Goal: Task Accomplishment & Management: Manage account settings

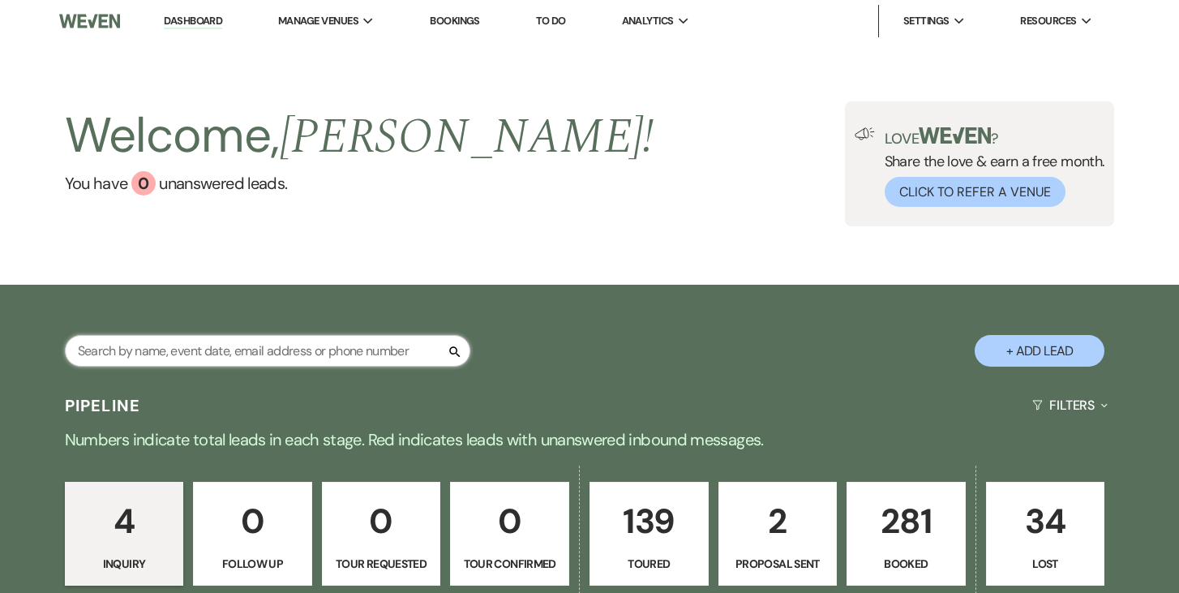
drag, startPoint x: 210, startPoint y: 345, endPoint x: 201, endPoint y: 343, distance: 9.2
click at [201, 343] on input "text" at bounding box center [267, 351] width 405 height 32
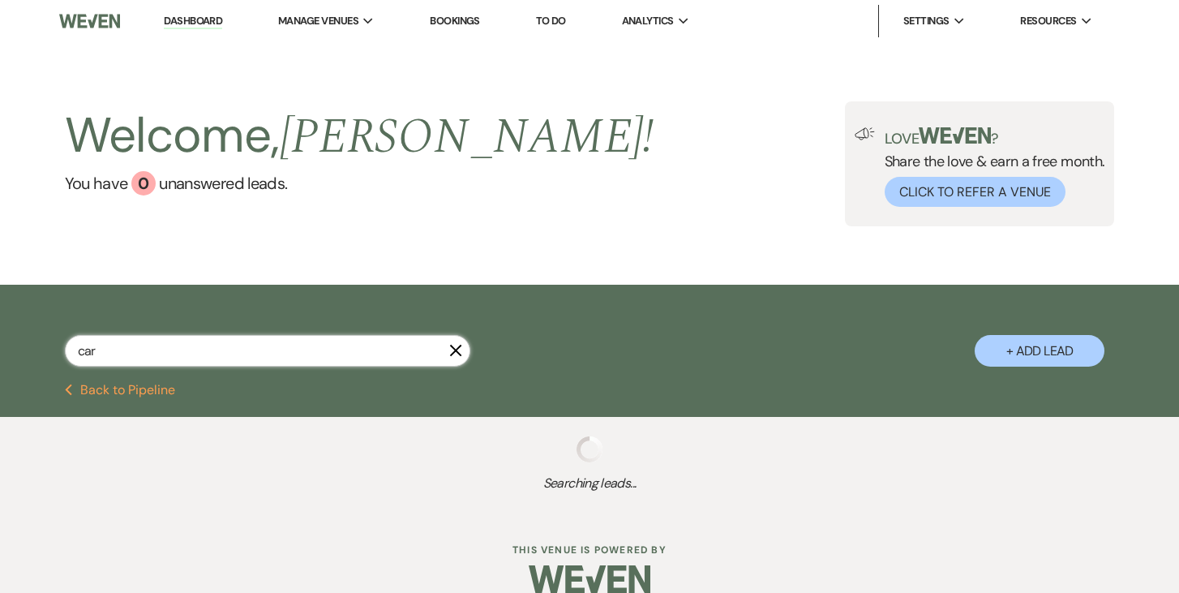
type input "[PERSON_NAME]"
select select "5"
select select "8"
select select "11"
select select "5"
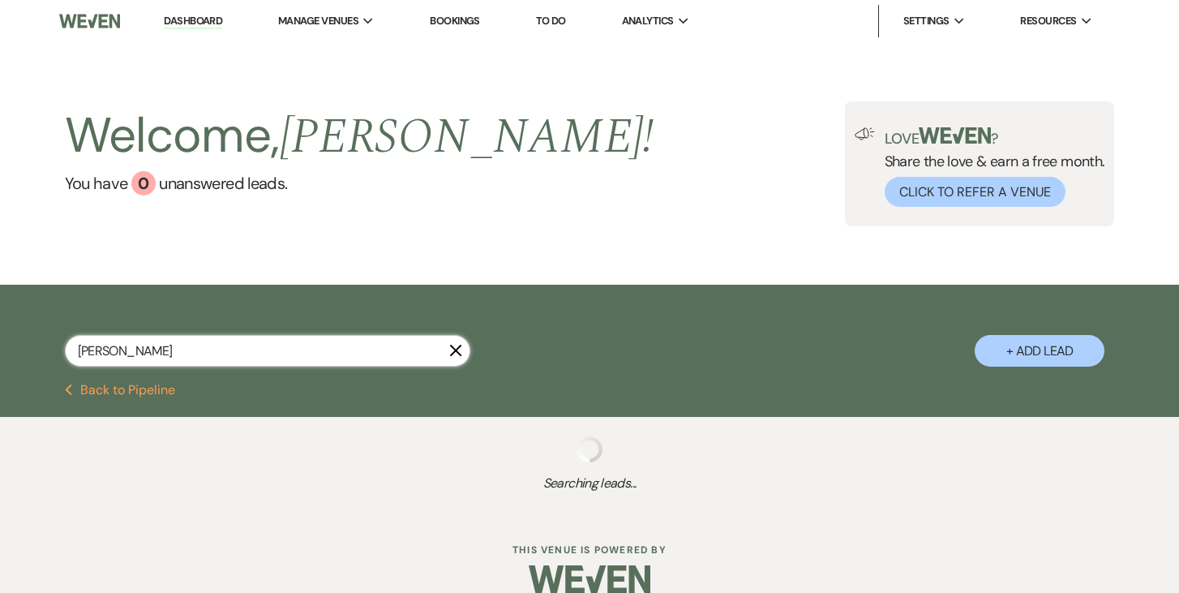
select select "8"
select select "1"
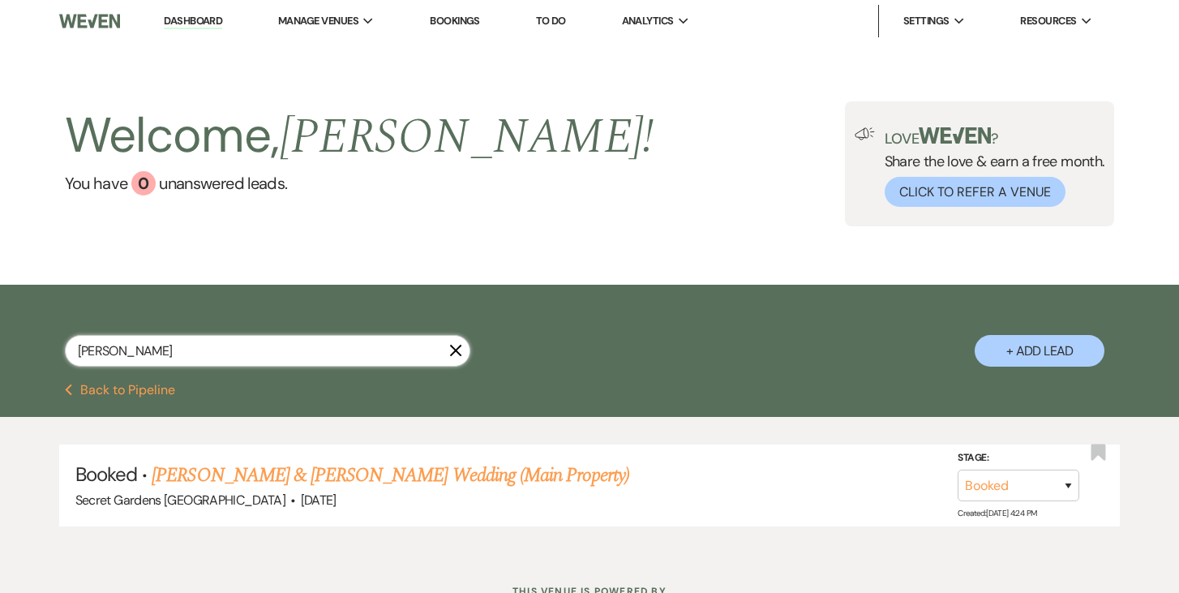
type input "[PERSON_NAME]"
click at [294, 480] on link "[PERSON_NAME] & [PERSON_NAME] Wedding (Main Property)" at bounding box center [391, 475] width 478 height 29
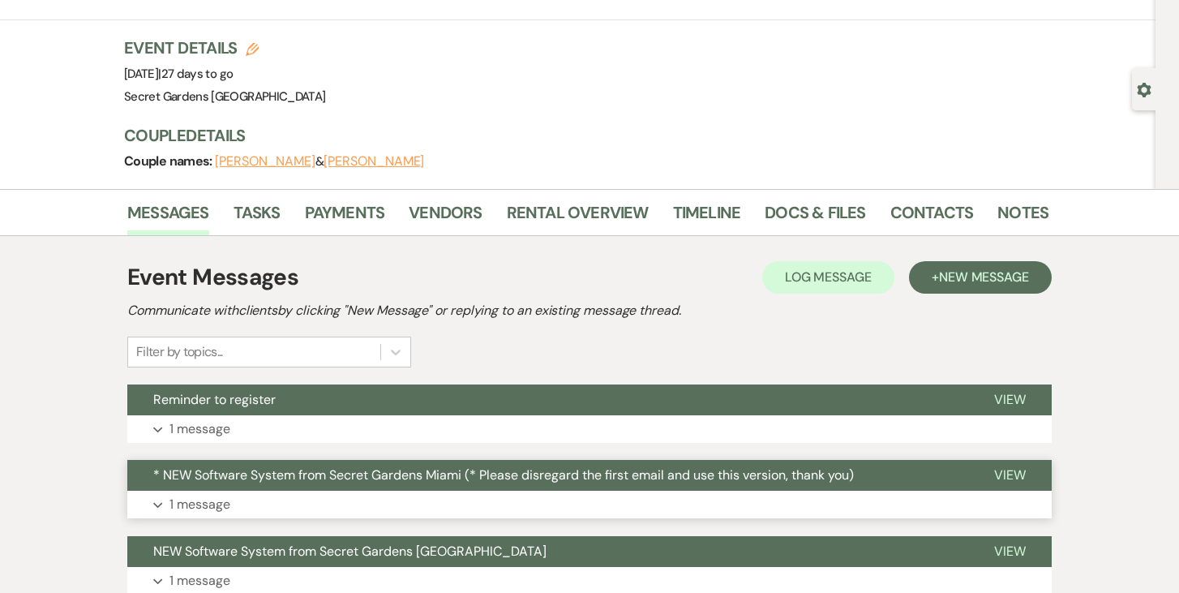
scroll to position [79, 0]
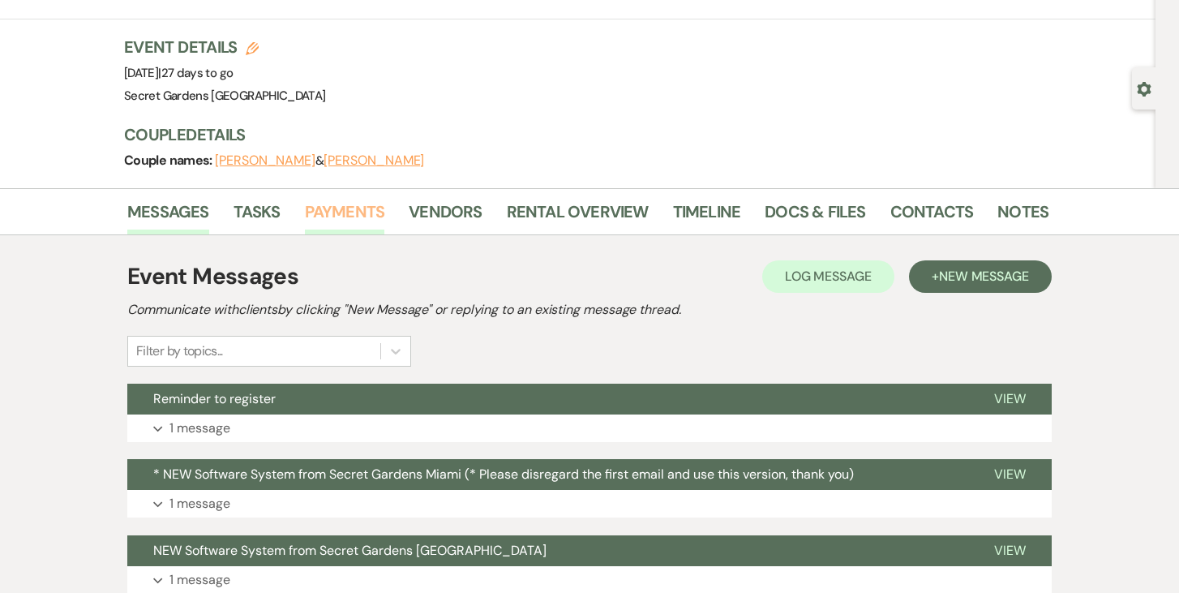
click at [350, 206] on link "Payments" at bounding box center [345, 217] width 80 height 36
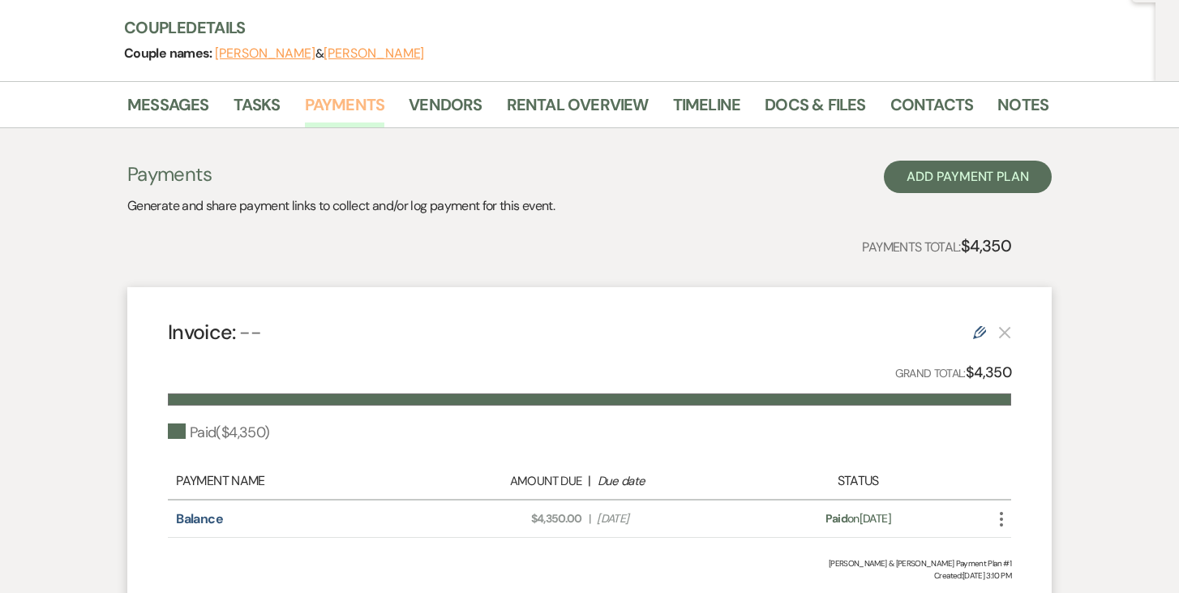
scroll to position [180, 0]
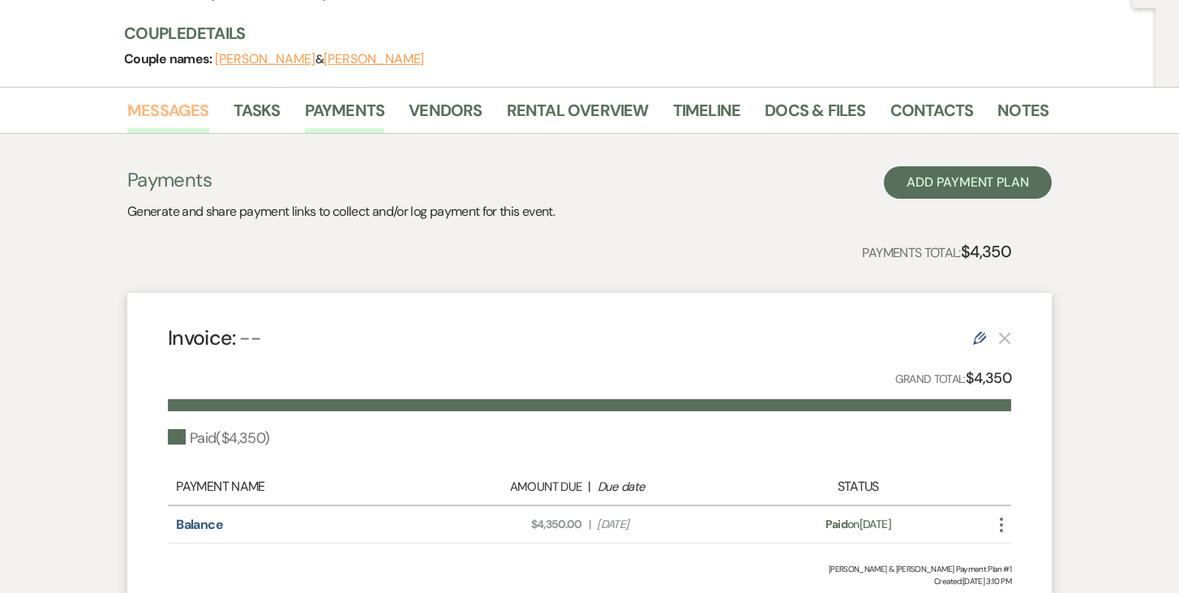
click at [164, 111] on link "Messages" at bounding box center [168, 115] width 82 height 36
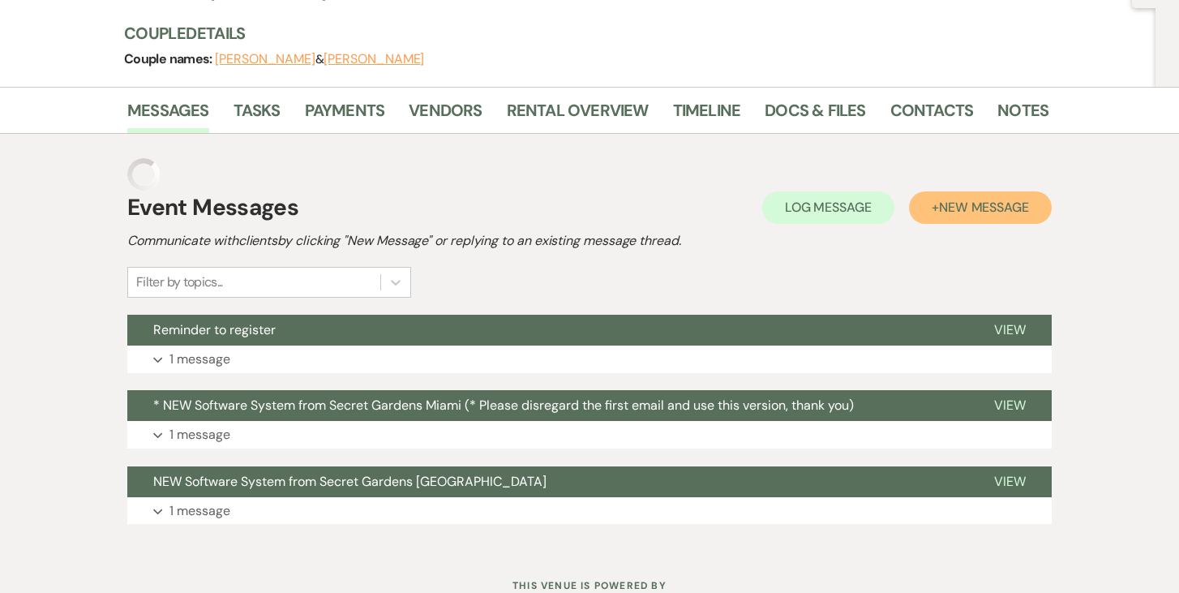
click at [1035, 210] on button "+ New Message" at bounding box center [980, 207] width 143 height 32
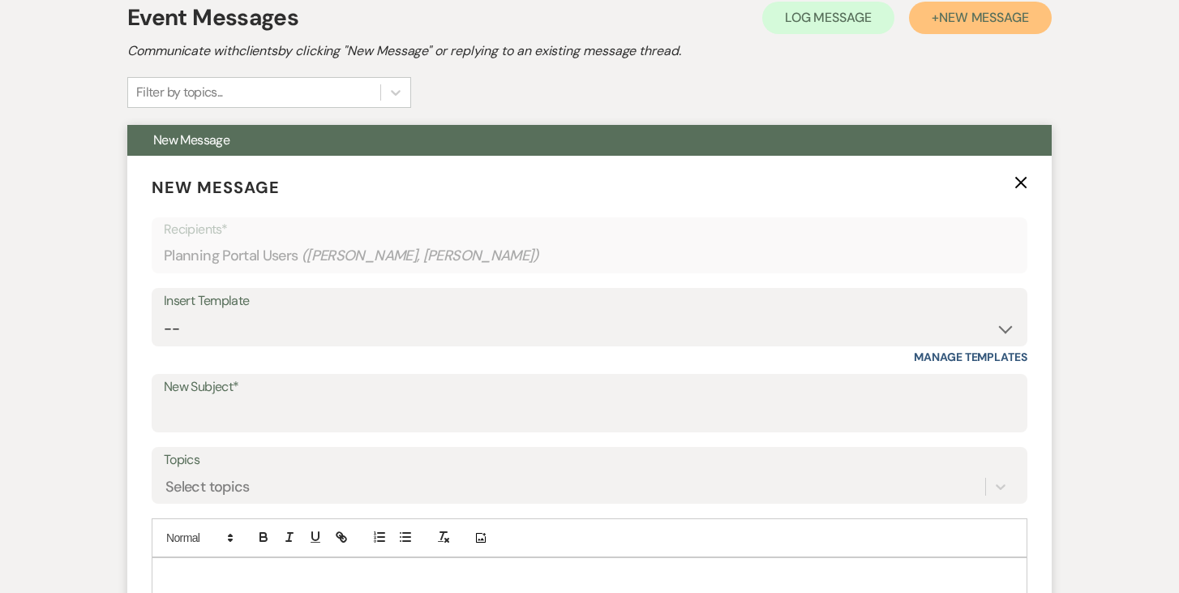
scroll to position [444, 0]
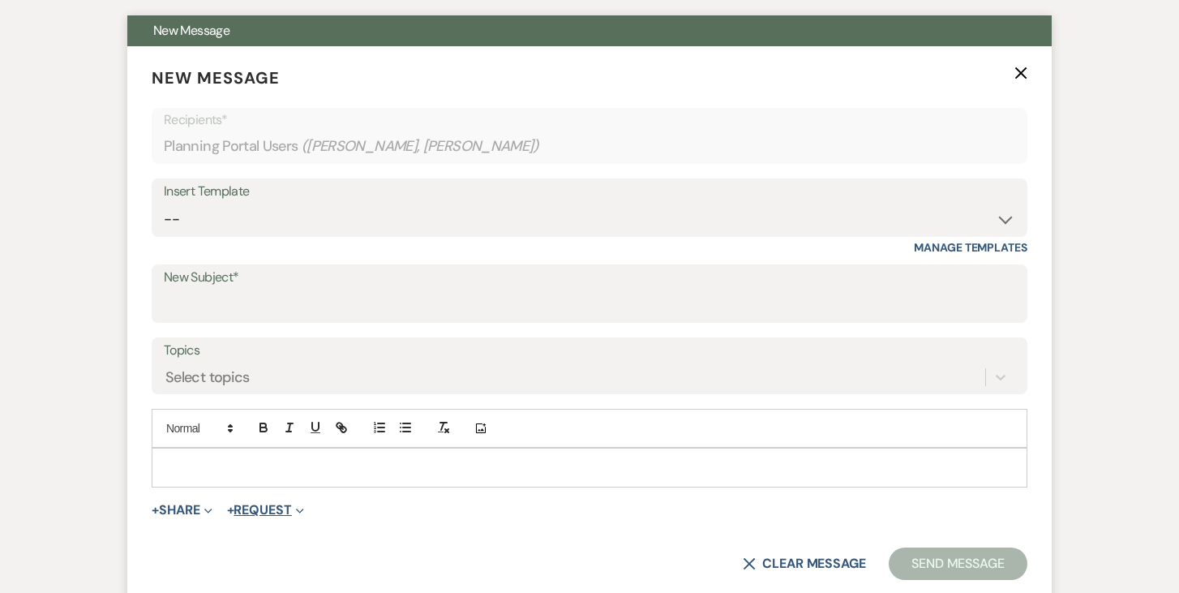
click at [289, 508] on button "+ Request Expand" at bounding box center [265, 510] width 77 height 13
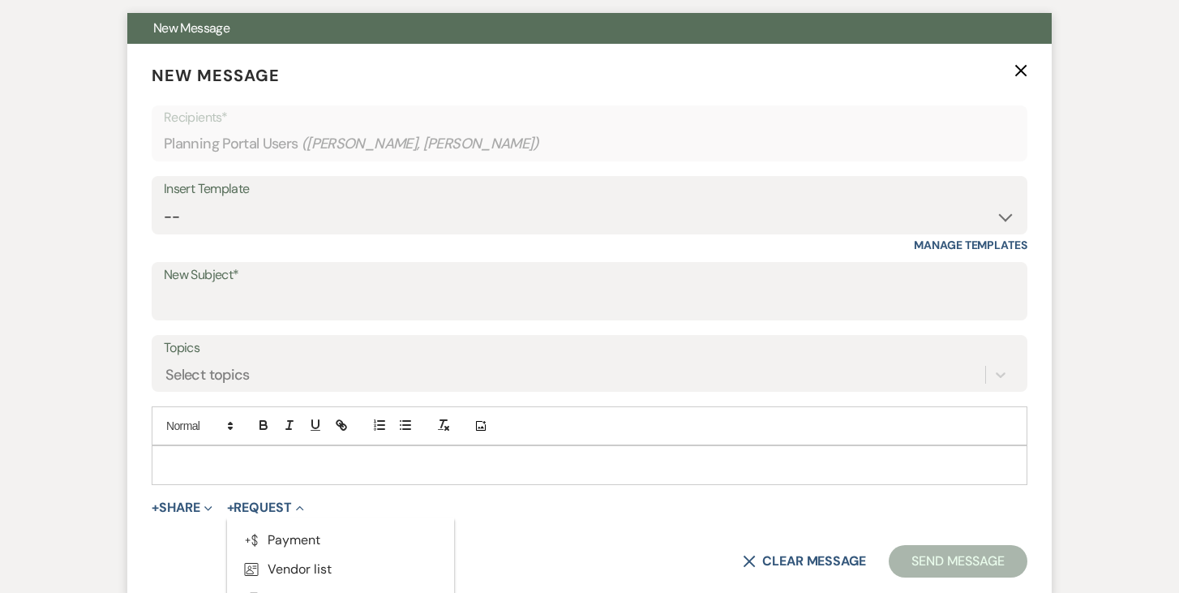
scroll to position [451, 0]
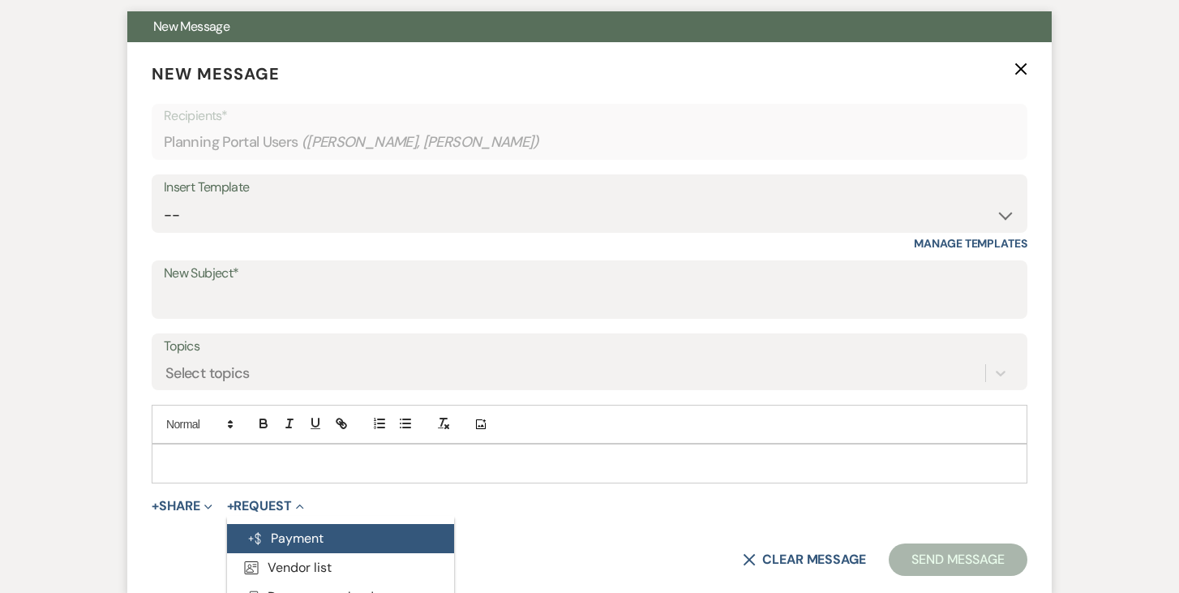
click at [277, 526] on button "Generate Payment Payment" at bounding box center [340, 538] width 227 height 29
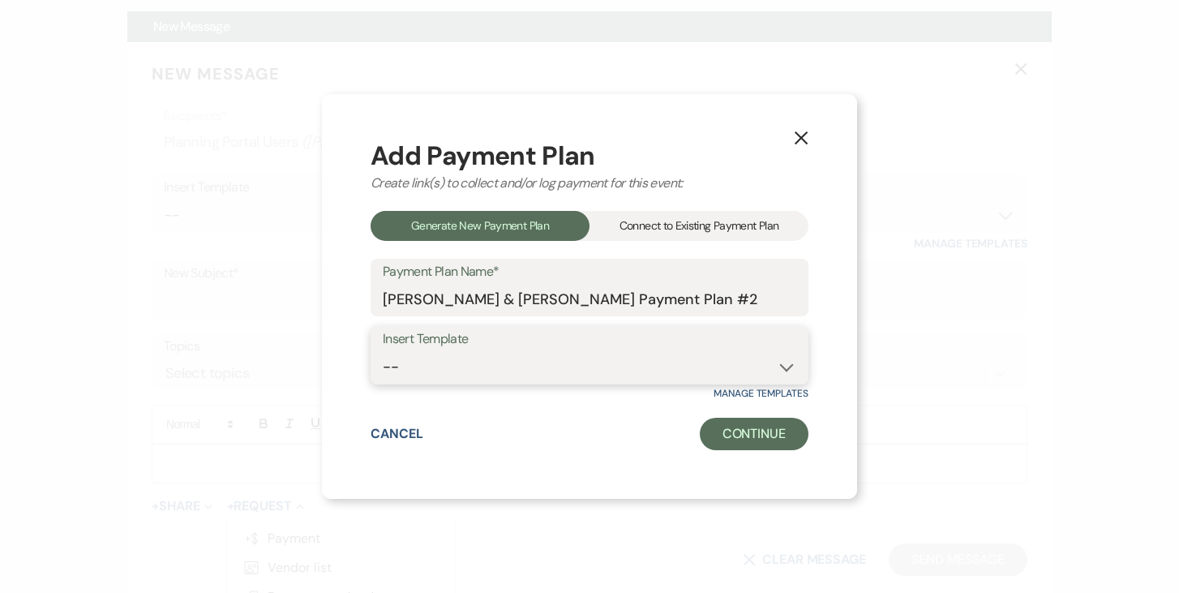
click at [792, 366] on select "-- Test Standard Payment Plan Balance Security Early Access Bridal Suite" at bounding box center [590, 367] width 414 height 32
select select "427"
click at [383, 351] on select "-- Test Standard Payment Plan Balance Security Early Access Bridal Suite" at bounding box center [590, 367] width 414 height 32
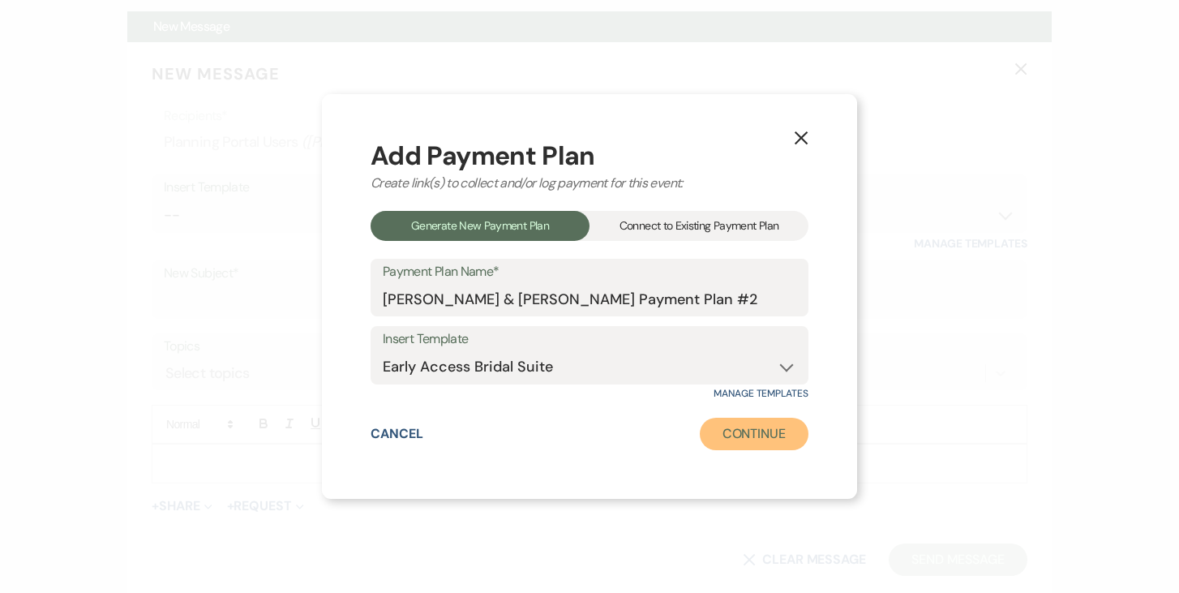
click at [766, 439] on button "Continue" at bounding box center [754, 434] width 109 height 32
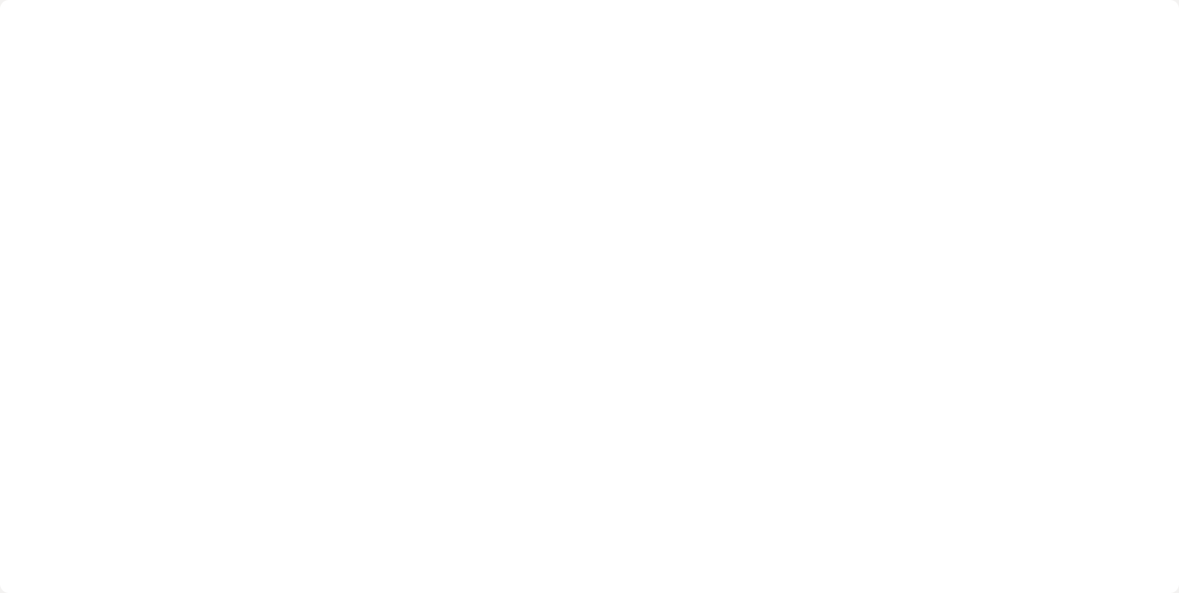
select select "2"
select select "percentage"
select select "true"
select select "client"
select select "days"
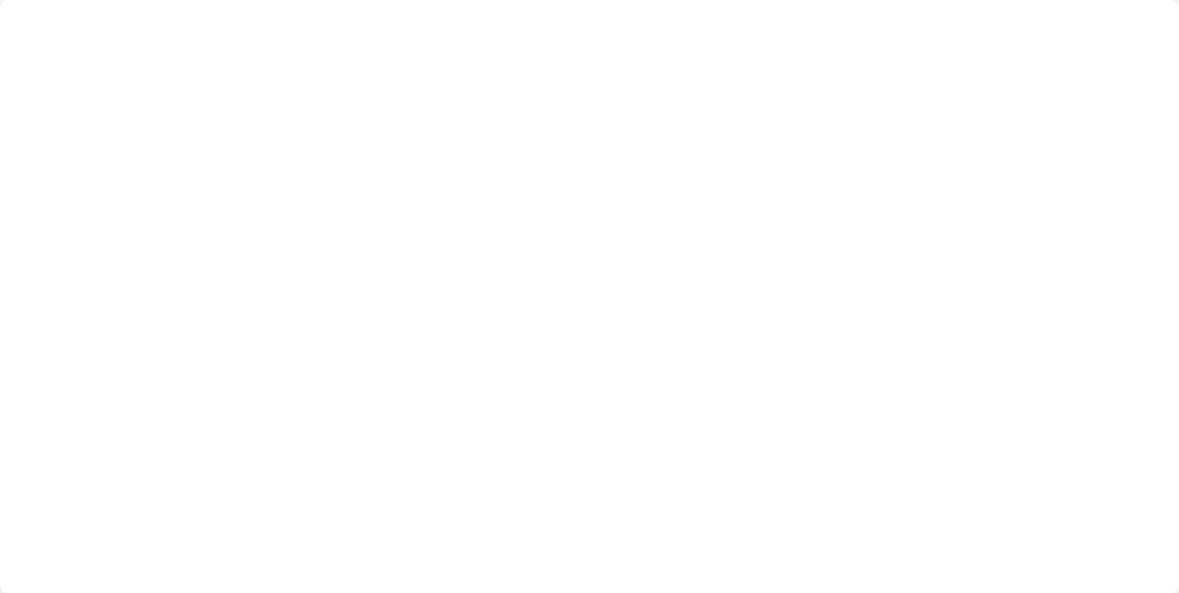
select select "afterDueDate"
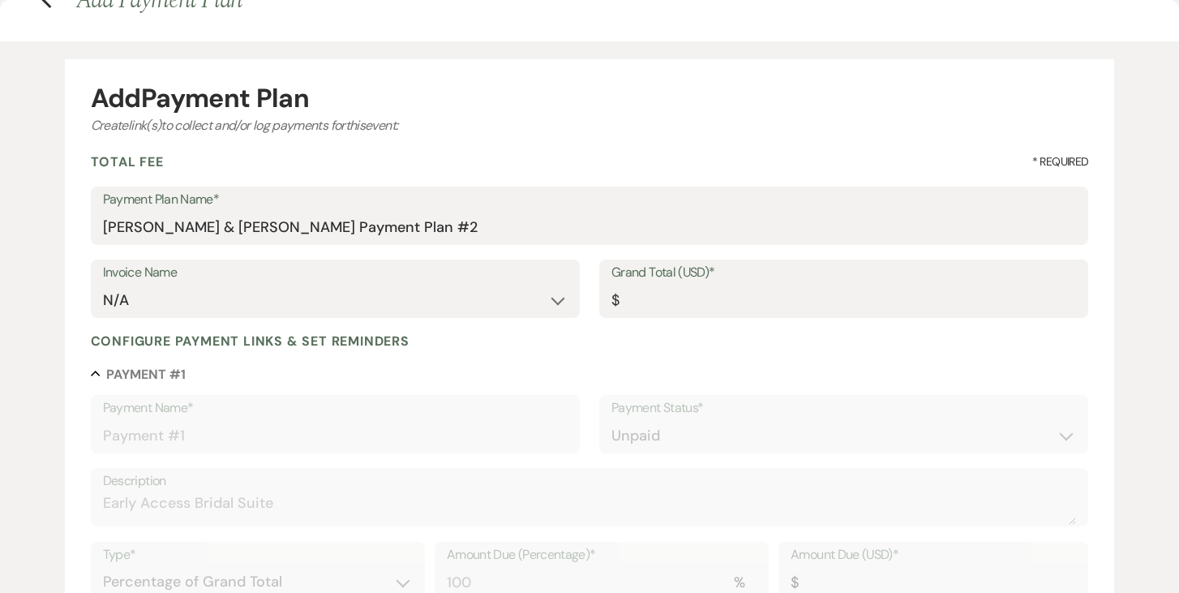
scroll to position [67, 0]
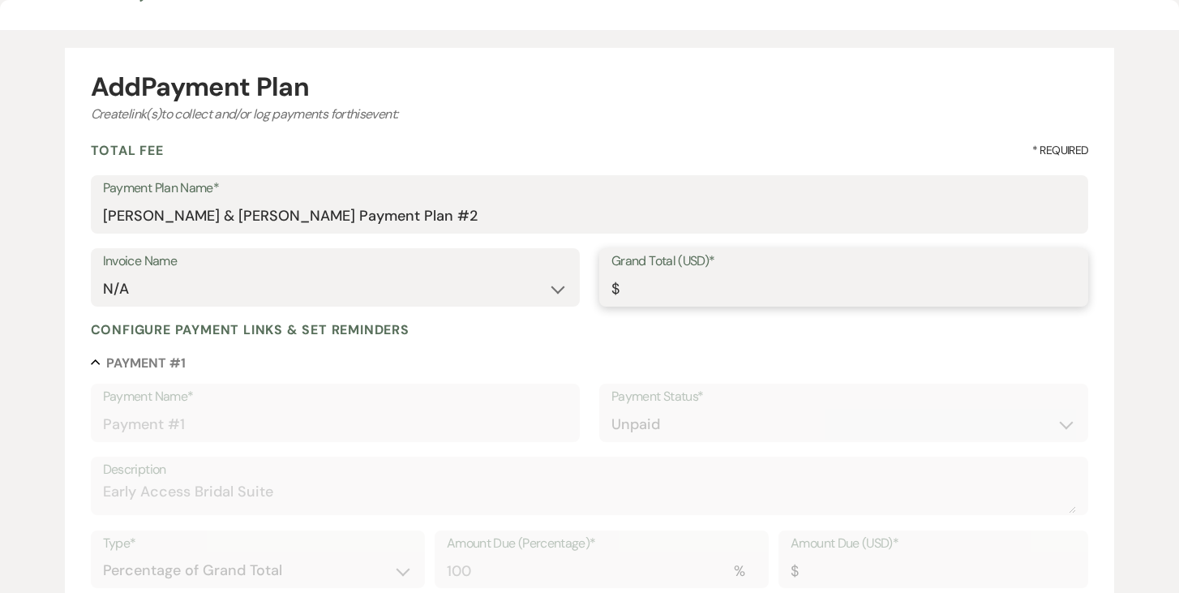
click at [761, 293] on input "Grand Total (USD)*" at bounding box center [843, 289] width 465 height 32
click at [696, 284] on input "Grand Total (USD)*" at bounding box center [843, 290] width 463 height 32
type input "7"
type input "7.00"
type input "76"
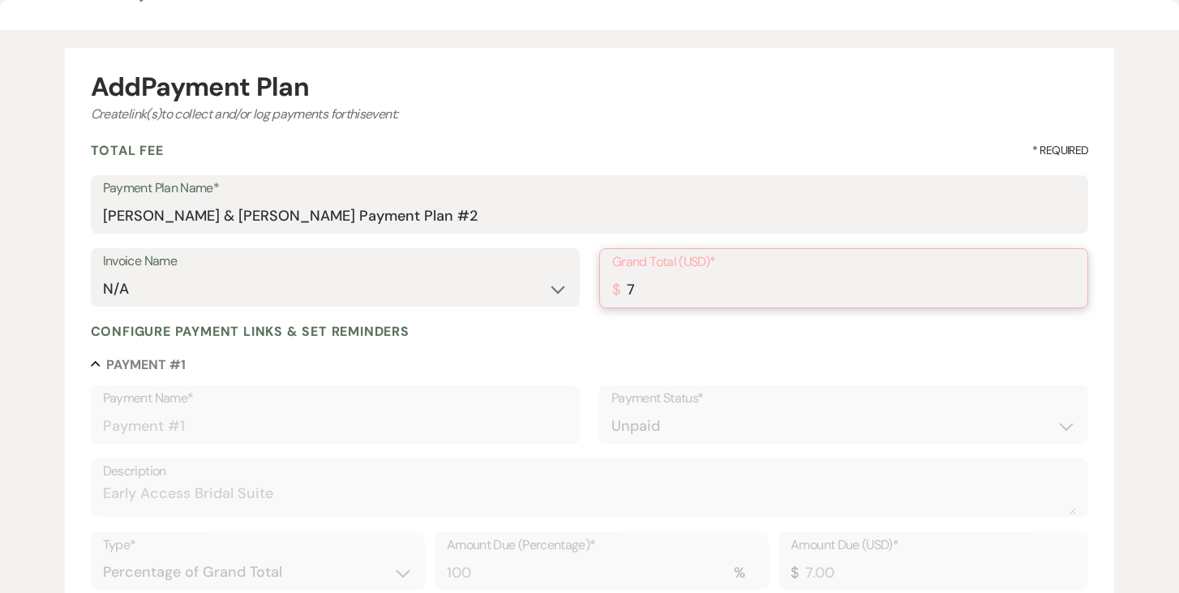
type input "76.00"
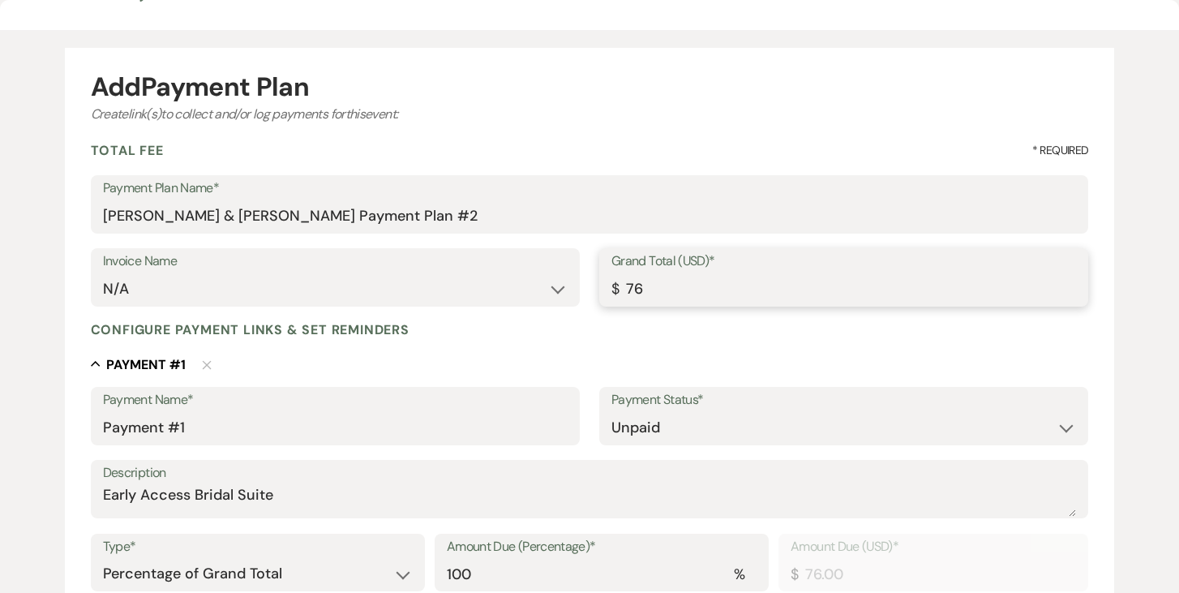
type input "765"
type input "765.00"
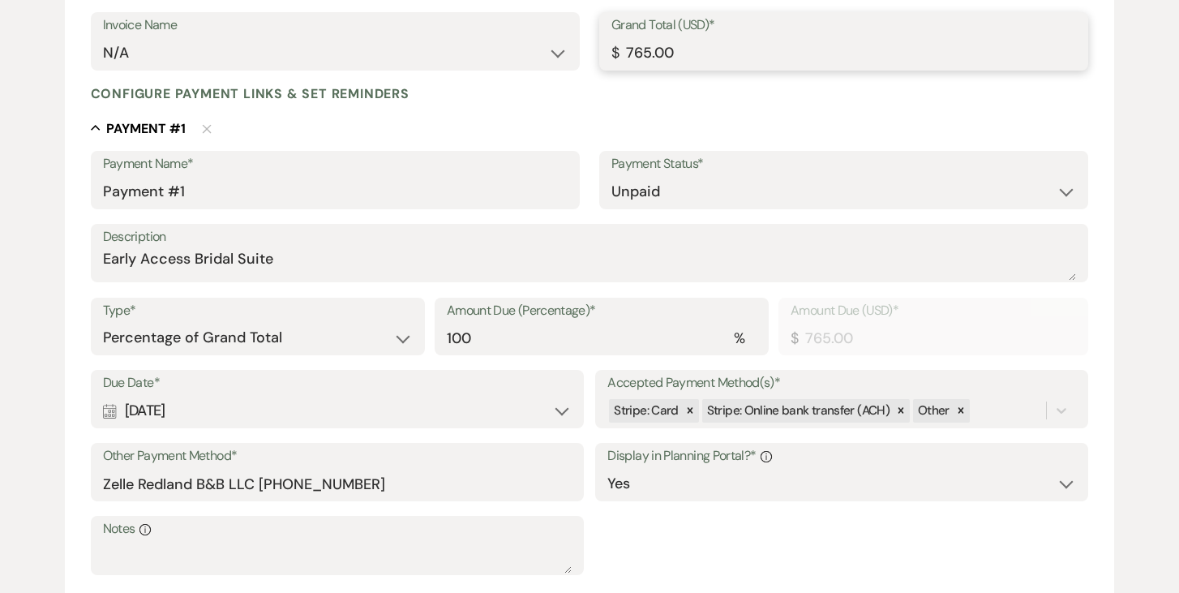
scroll to position [348, 0]
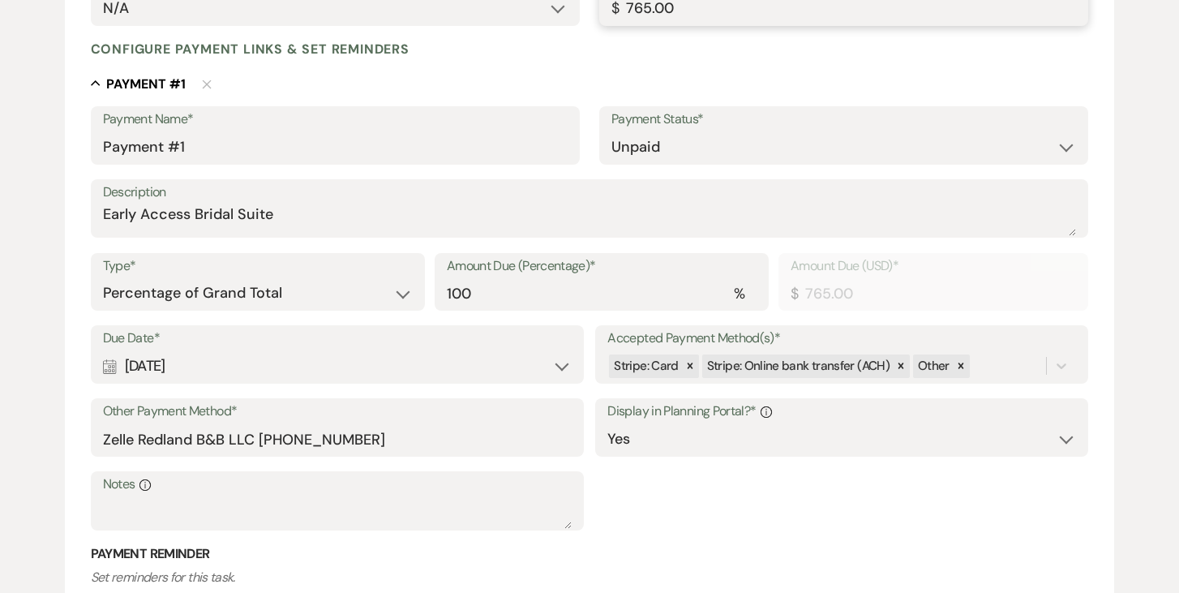
type input "765.00"
click at [554, 364] on div "Calendar [DATE] Expand" at bounding box center [337, 366] width 469 height 32
select select "day"
select select "beforeEventDate"
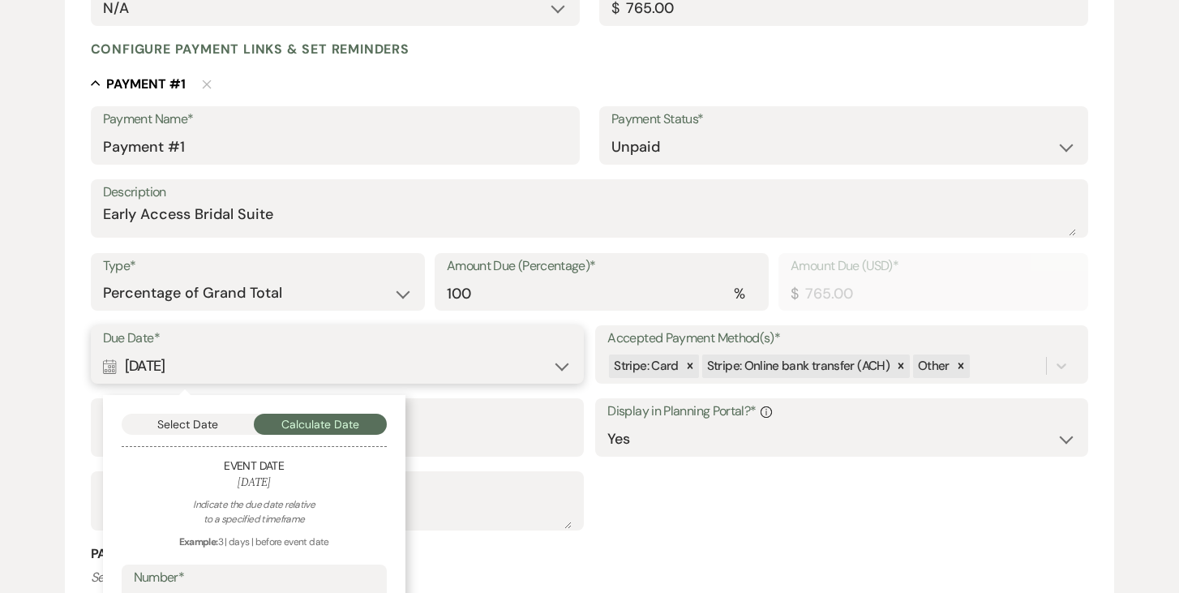
click at [191, 423] on button "Select Date" at bounding box center [188, 424] width 133 height 21
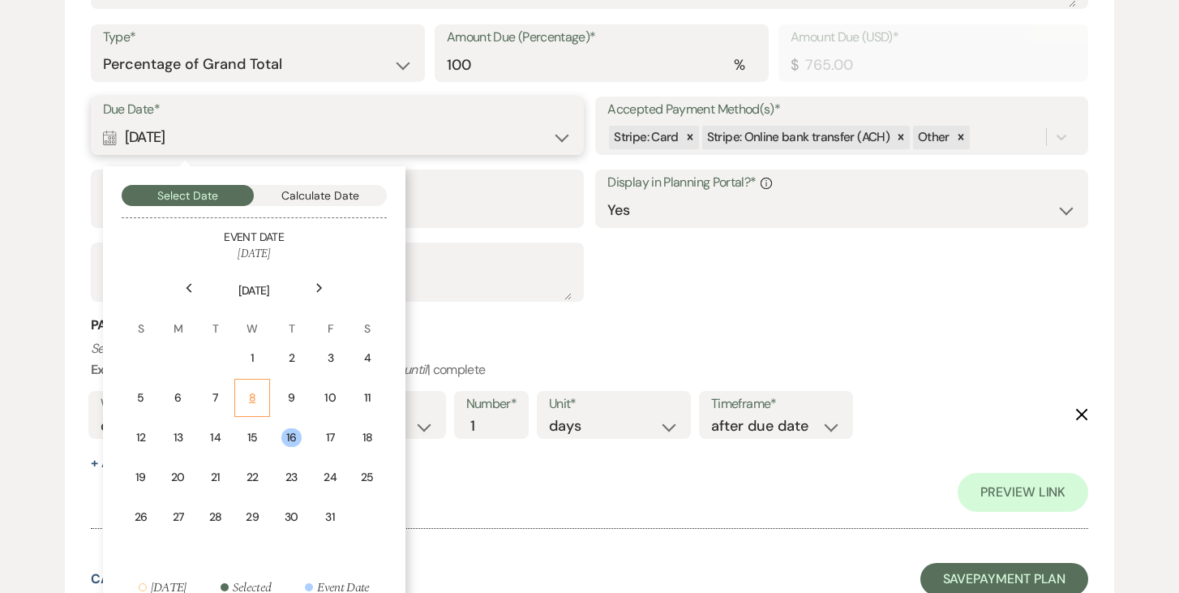
scroll to position [605, 0]
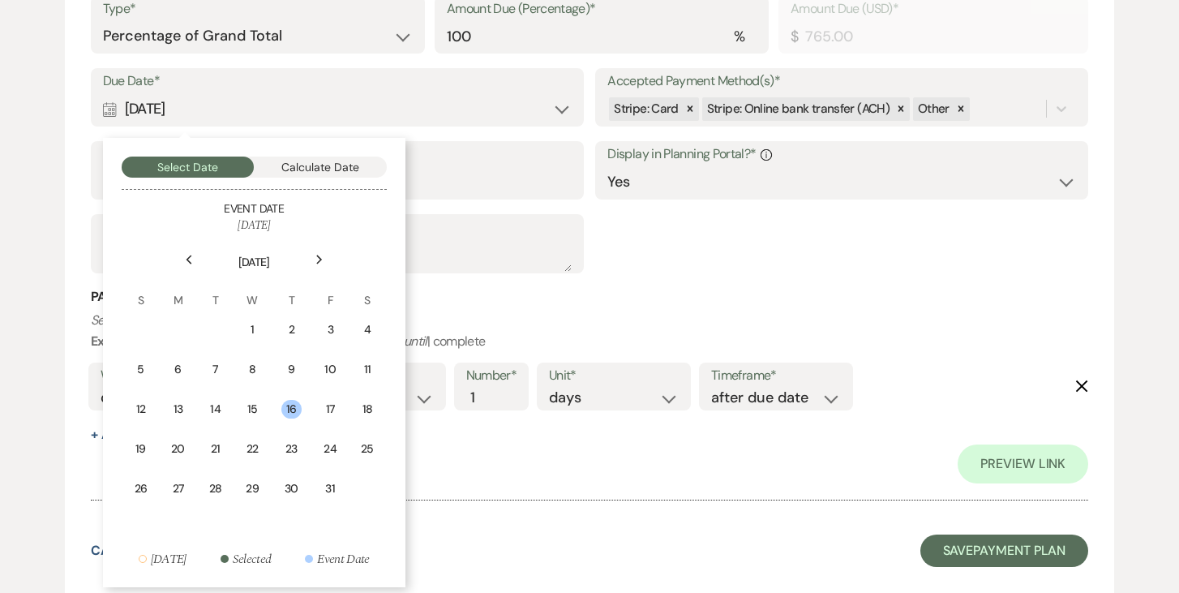
click at [186, 263] on icon "Previous" at bounding box center [189, 260] width 8 height 10
click at [293, 407] on div "18" at bounding box center [290, 411] width 21 height 20
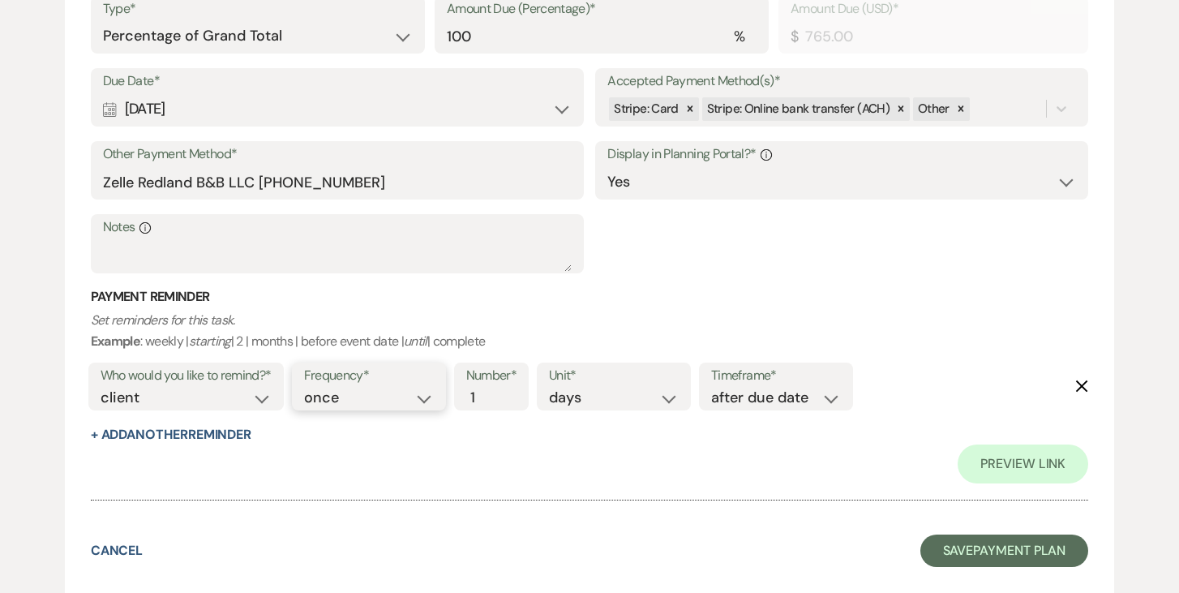
click at [432, 401] on select "once daily weekly monthly" at bounding box center [369, 398] width 130 height 22
select select "daily"
click at [306, 387] on select "once daily weekly monthly" at bounding box center [369, 398] width 130 height 22
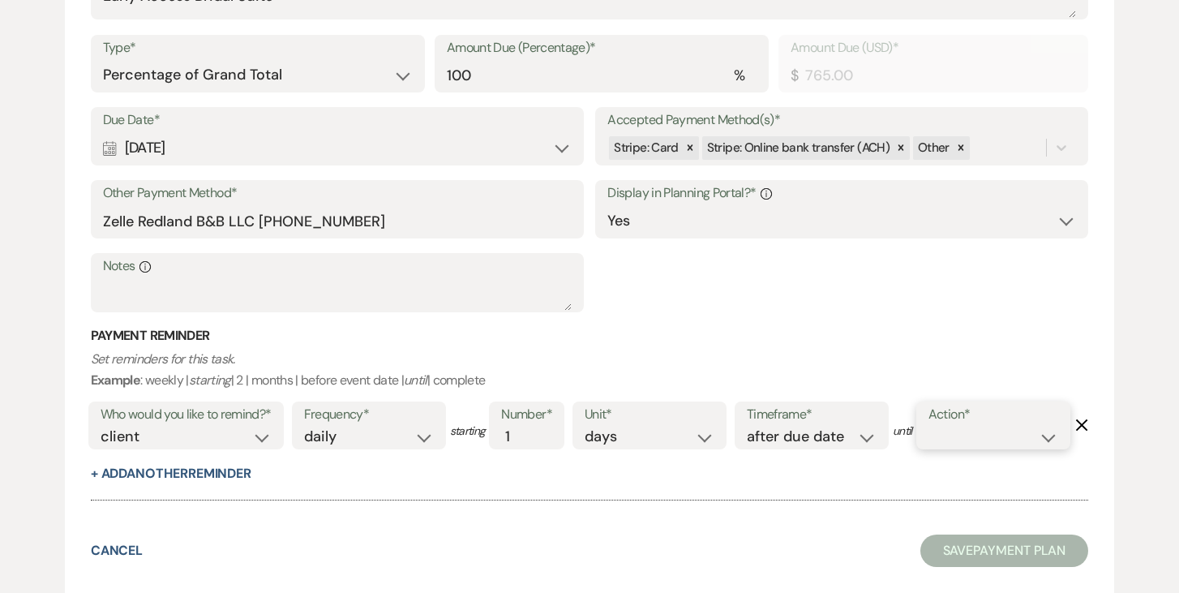
click at [928, 448] on select "complete due date custom date" at bounding box center [993, 437] width 130 height 22
select select "complete"
click at [928, 448] on select "complete due date custom date" at bounding box center [993, 437] width 130 height 22
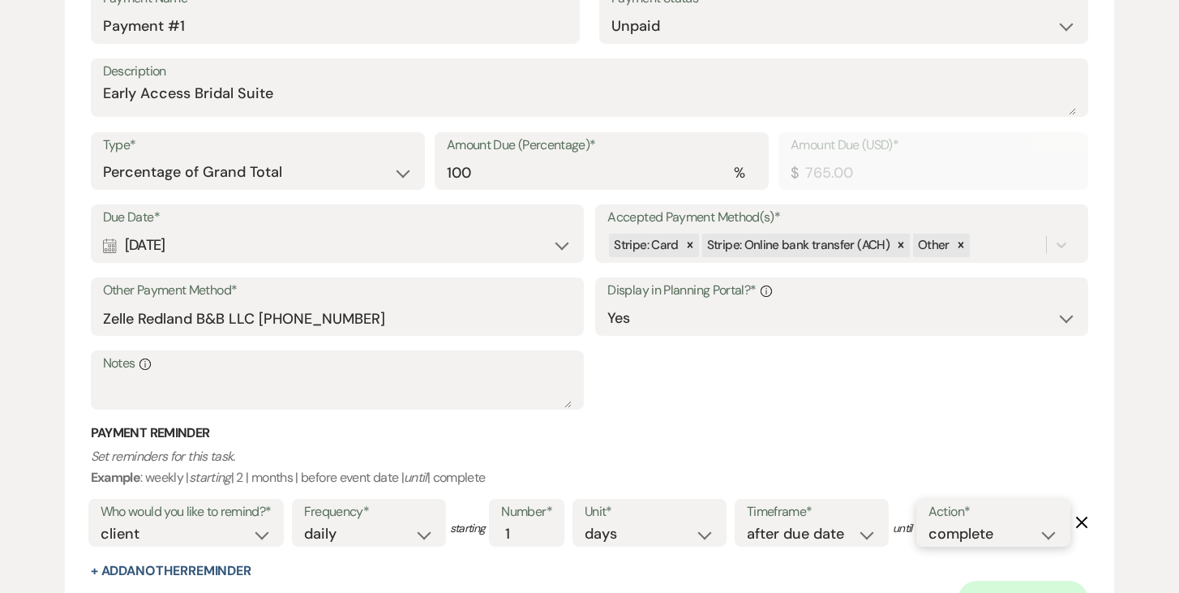
scroll to position [467, 0]
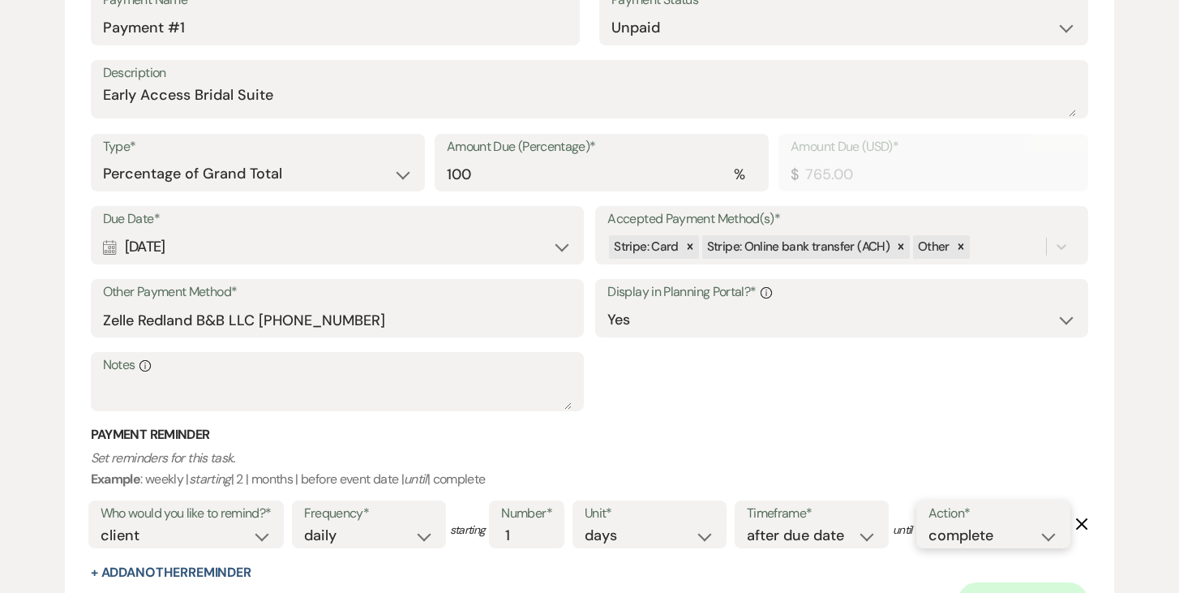
click at [898, 246] on icon at bounding box center [901, 247] width 6 height 6
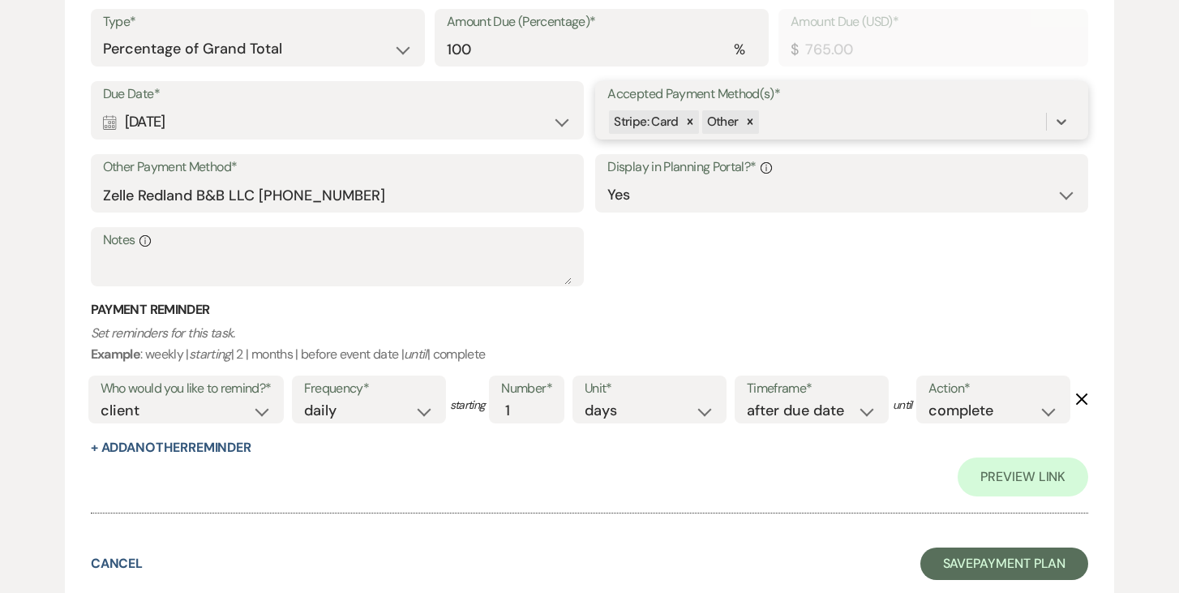
scroll to position [672, 0]
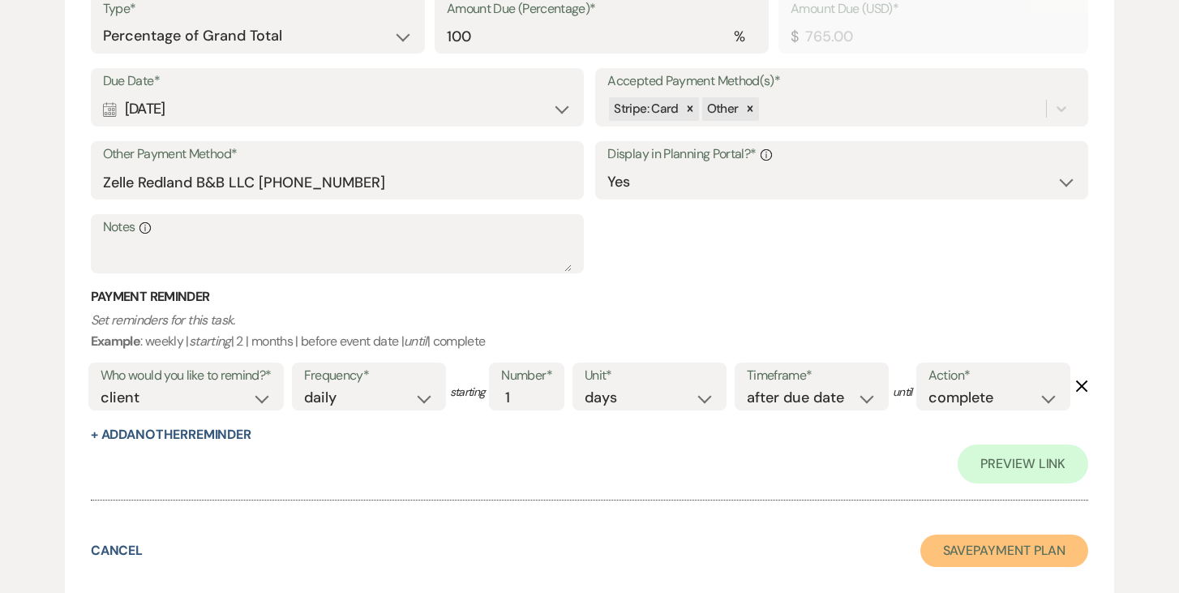
click at [1045, 541] on button "Save Payment Plan" at bounding box center [1004, 550] width 169 height 32
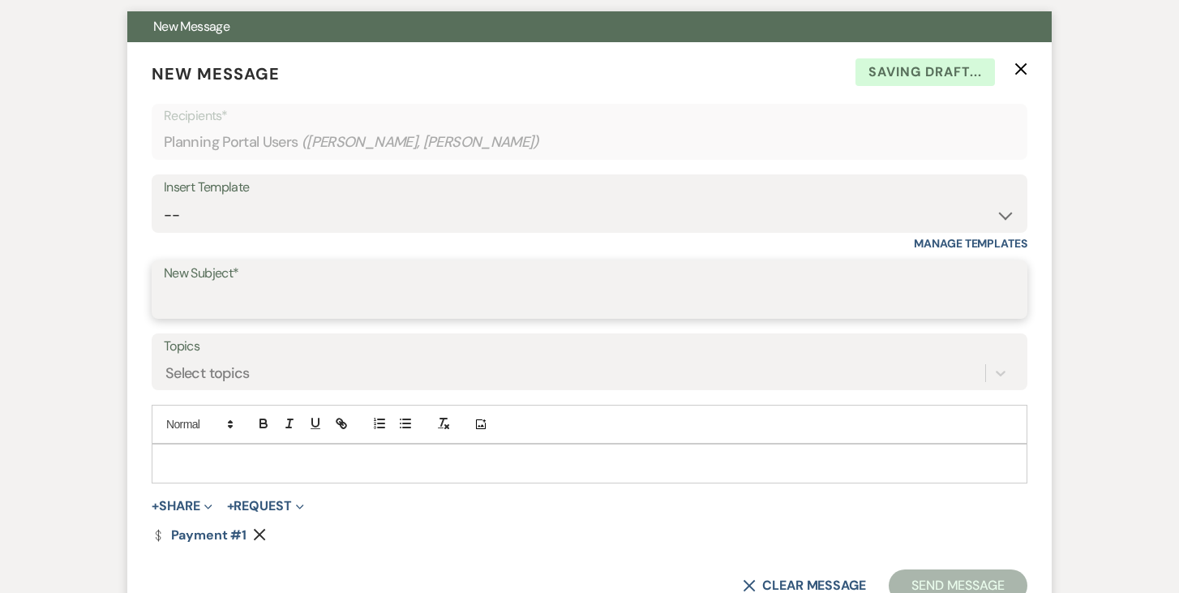
click at [340, 295] on input "New Subject*" at bounding box center [589, 301] width 851 height 32
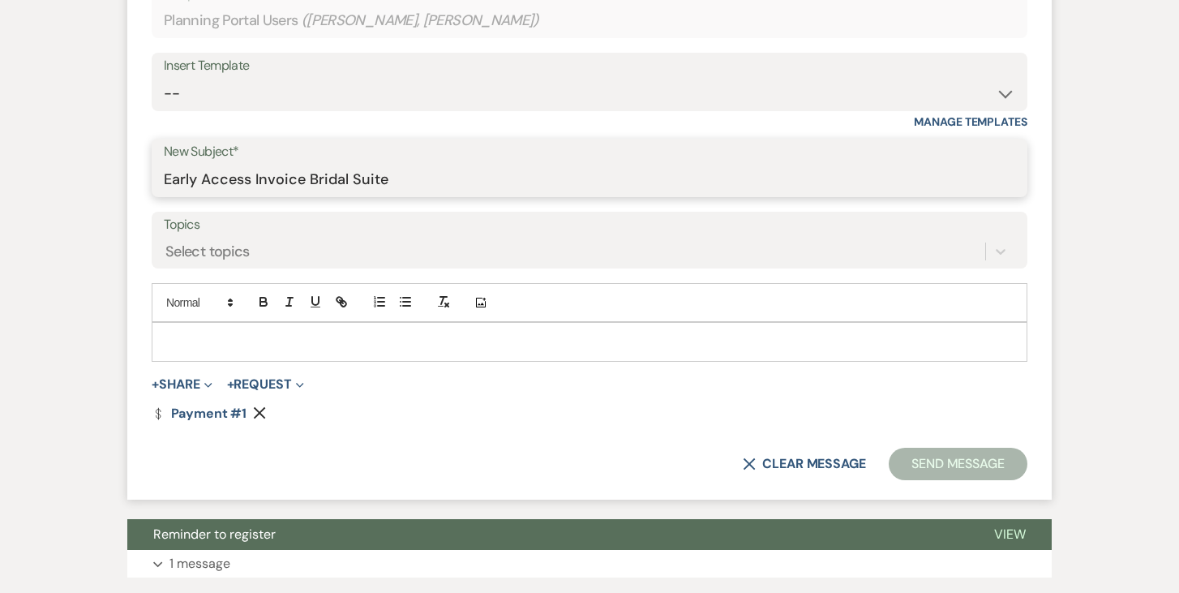
scroll to position [575, 0]
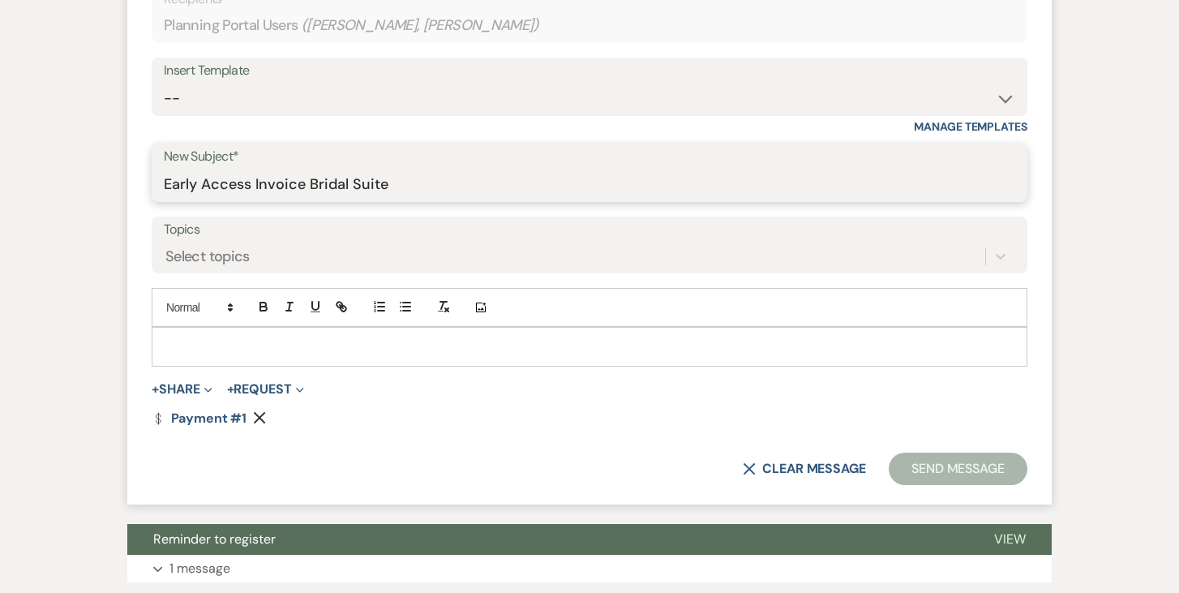
drag, startPoint x: 164, startPoint y: 176, endPoint x: 398, endPoint y: 190, distance: 234.7
click at [399, 190] on input "Early Access Invoice Bridal Suite" at bounding box center [589, 185] width 851 height 32
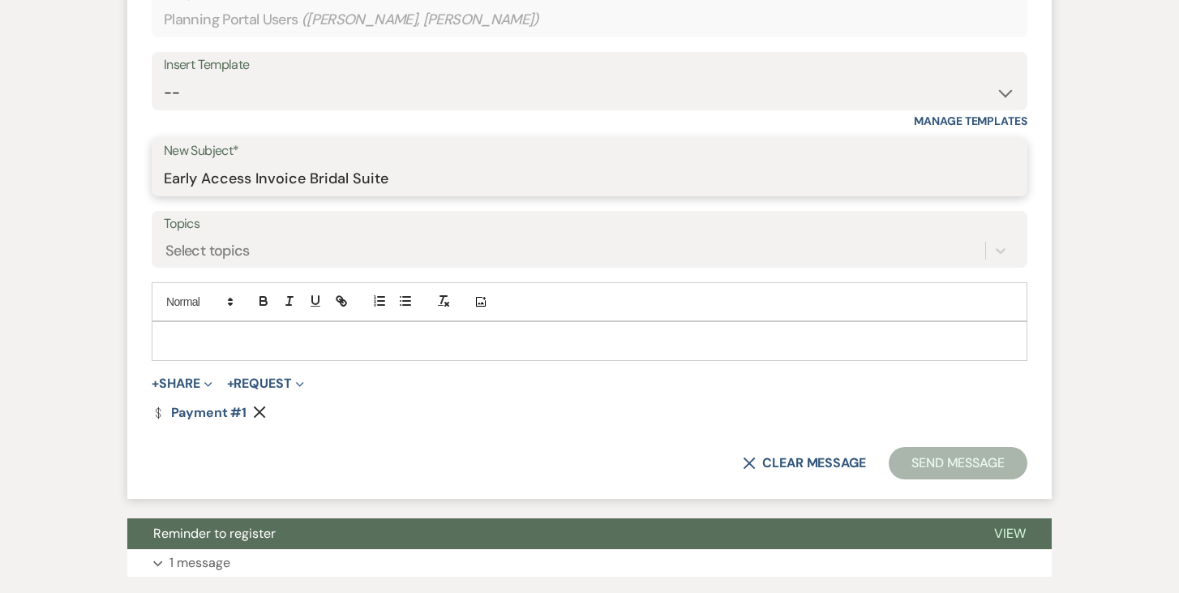
scroll to position [576, 0]
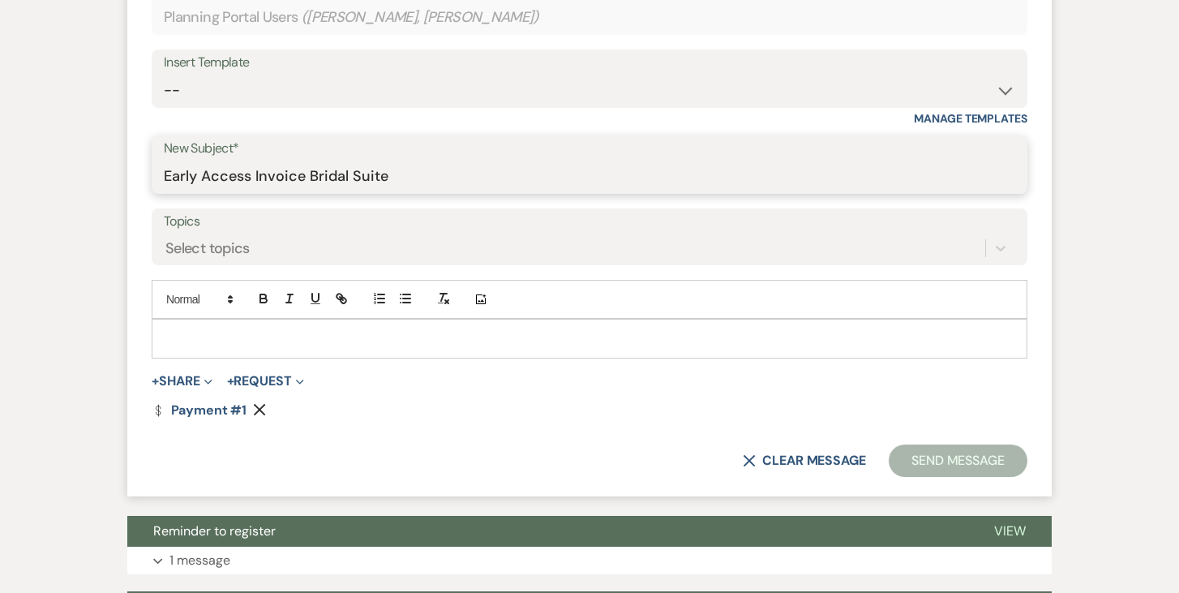
type input "Early Access Invoice Bridal Suite"
click at [318, 335] on p at bounding box center [590, 338] width 850 height 18
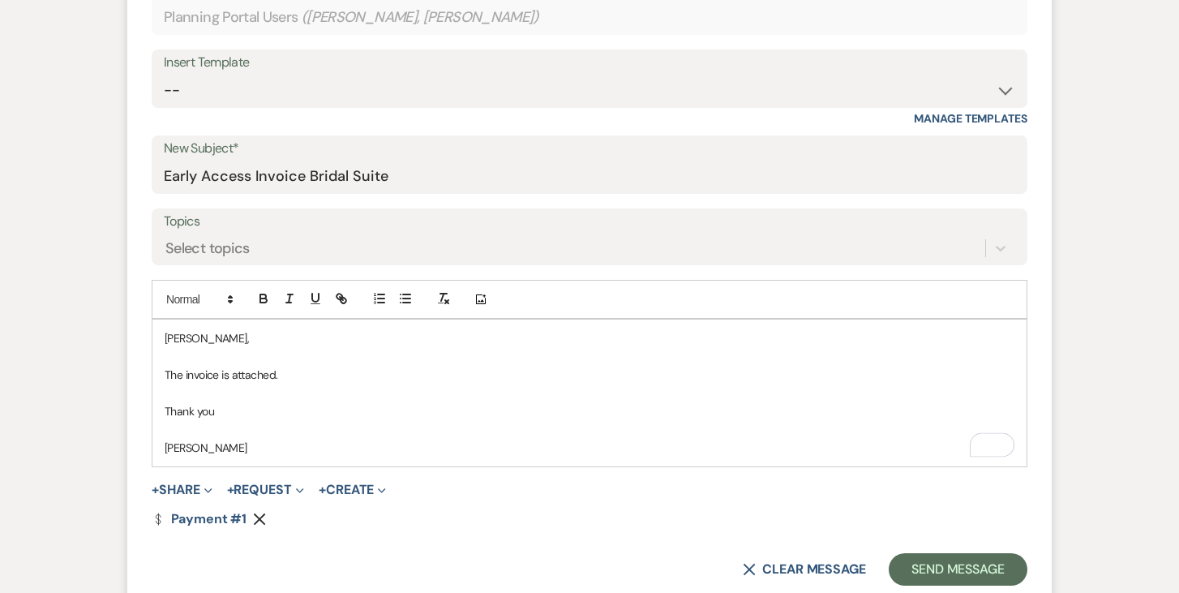
scroll to position [577, 0]
drag, startPoint x: 222, startPoint y: 371, endPoint x: 255, endPoint y: 375, distance: 33.5
click at [221, 371] on p "The invoice is attached." at bounding box center [590, 373] width 850 height 18
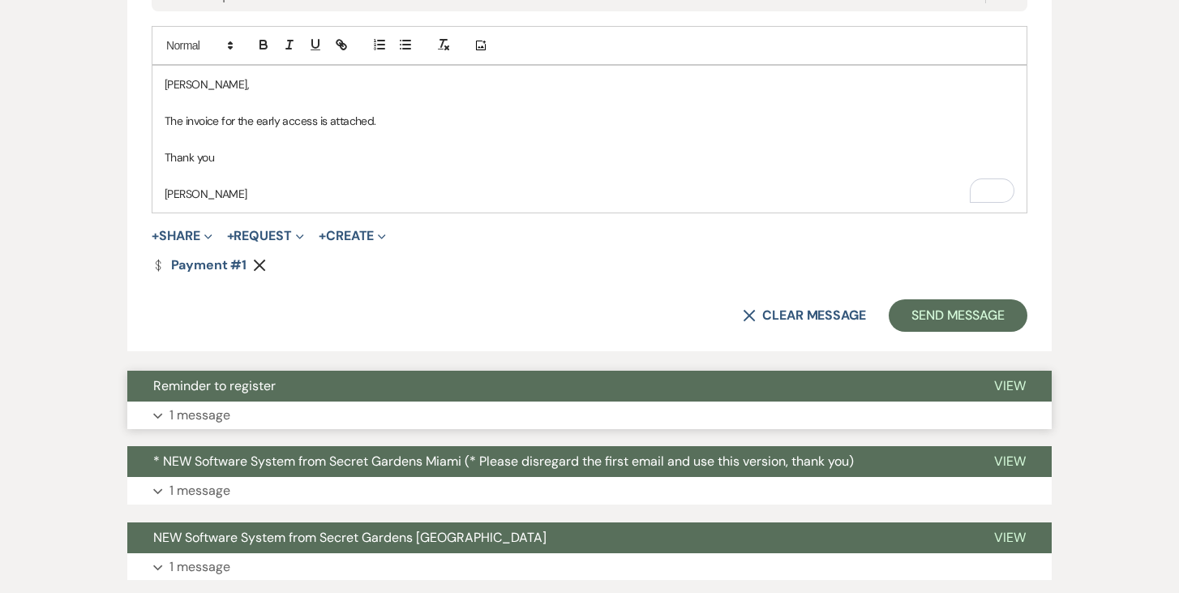
scroll to position [843, 0]
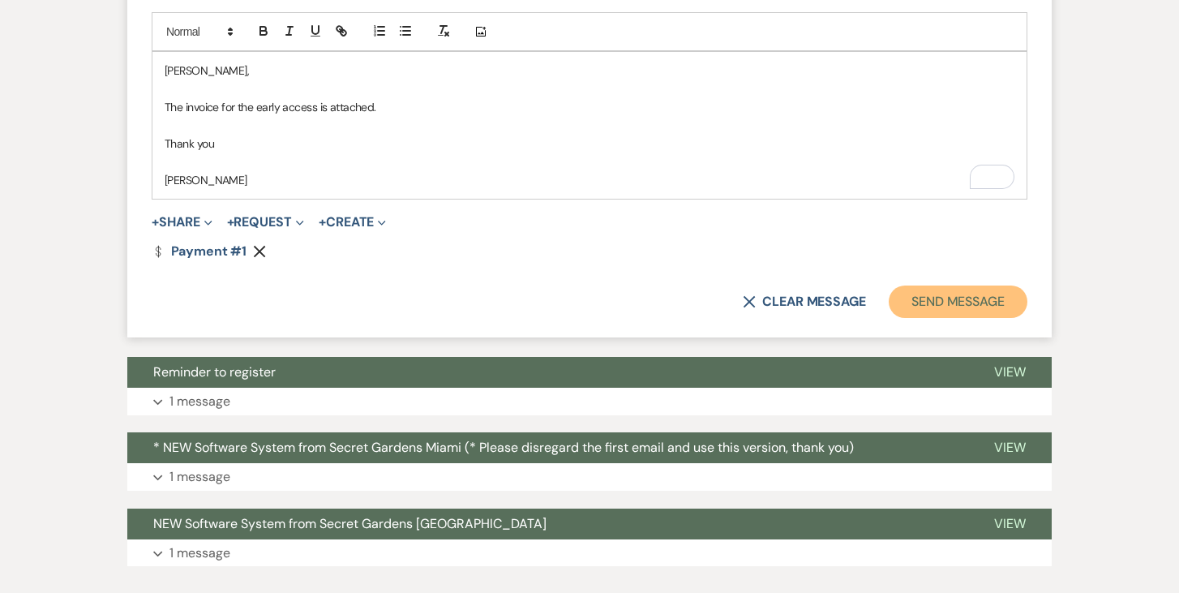
click at [980, 298] on button "Send Message" at bounding box center [958, 301] width 139 height 32
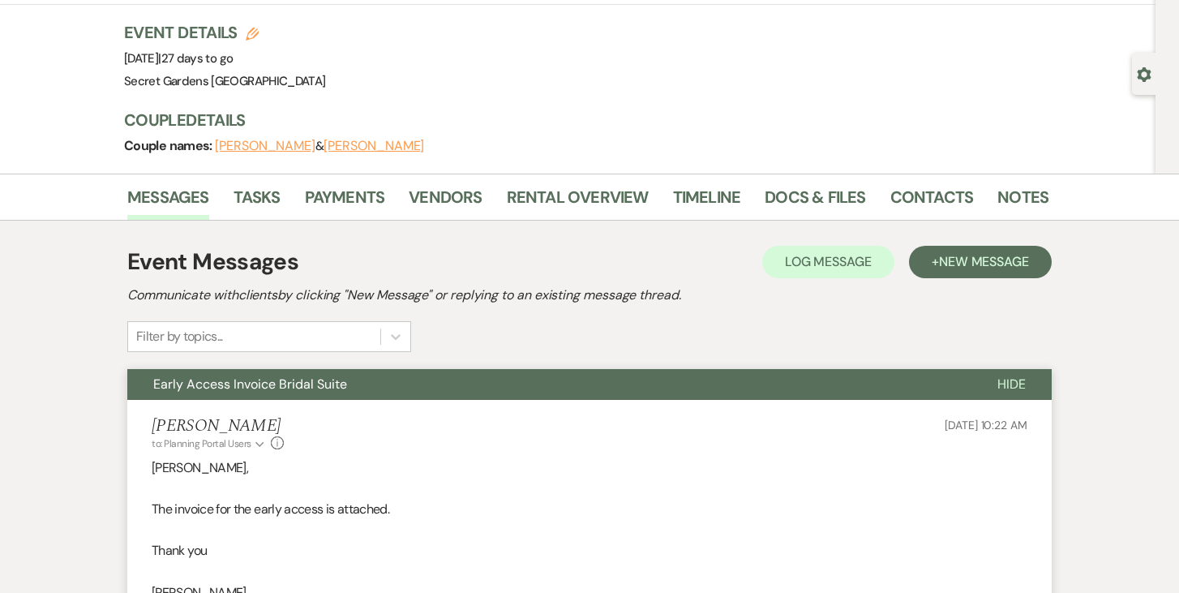
scroll to position [0, 0]
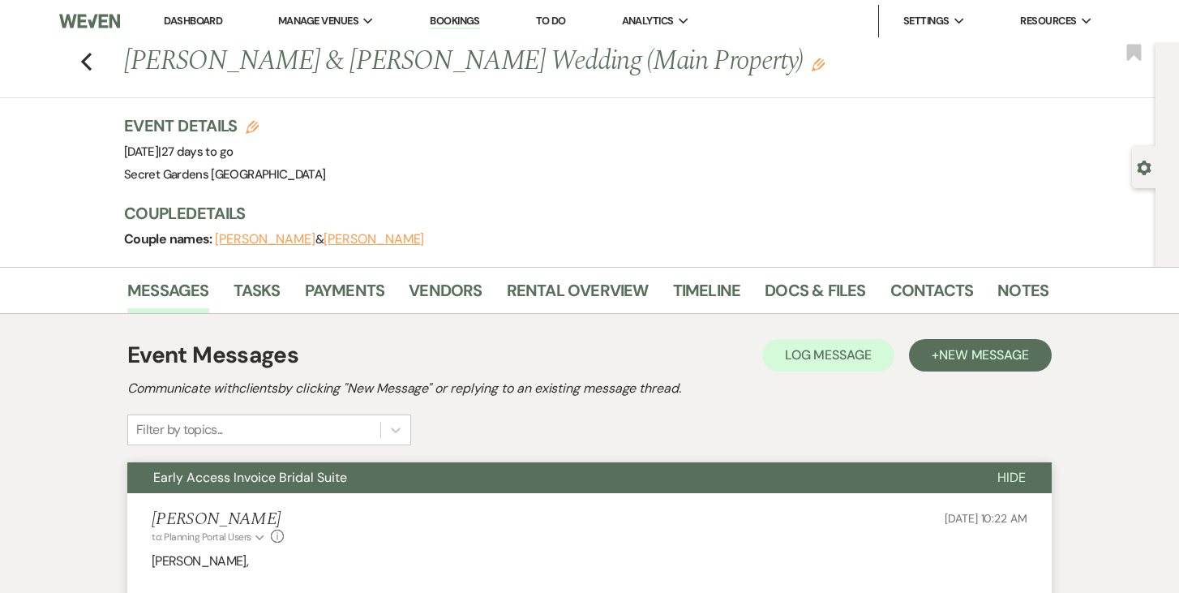
click at [1142, 169] on icon "Gear" at bounding box center [1144, 168] width 15 height 15
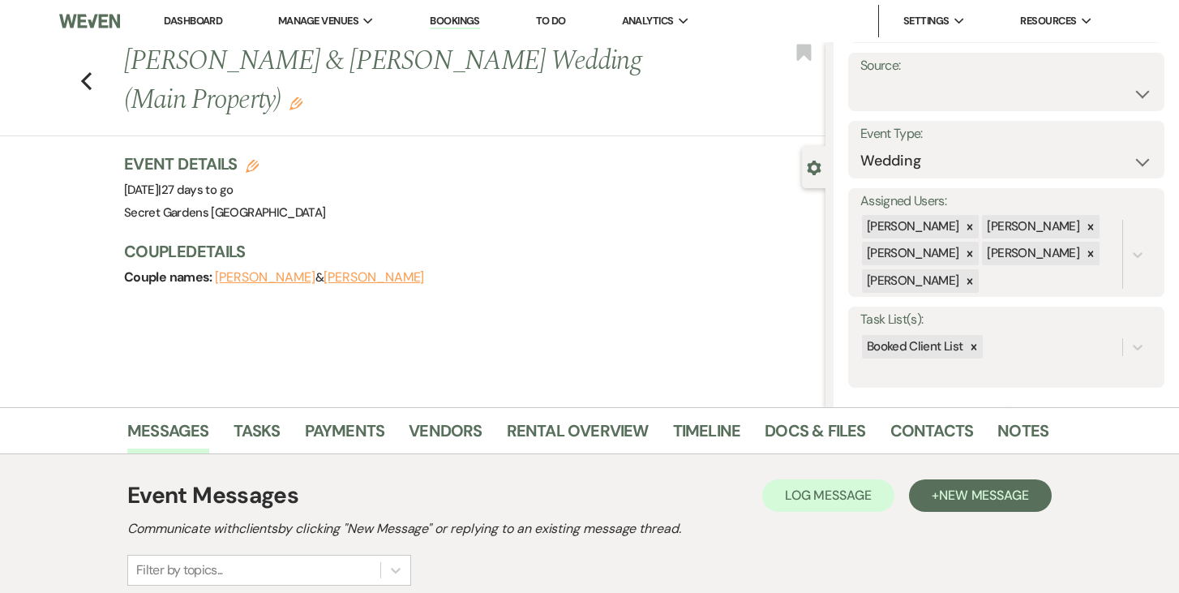
scroll to position [212, 0]
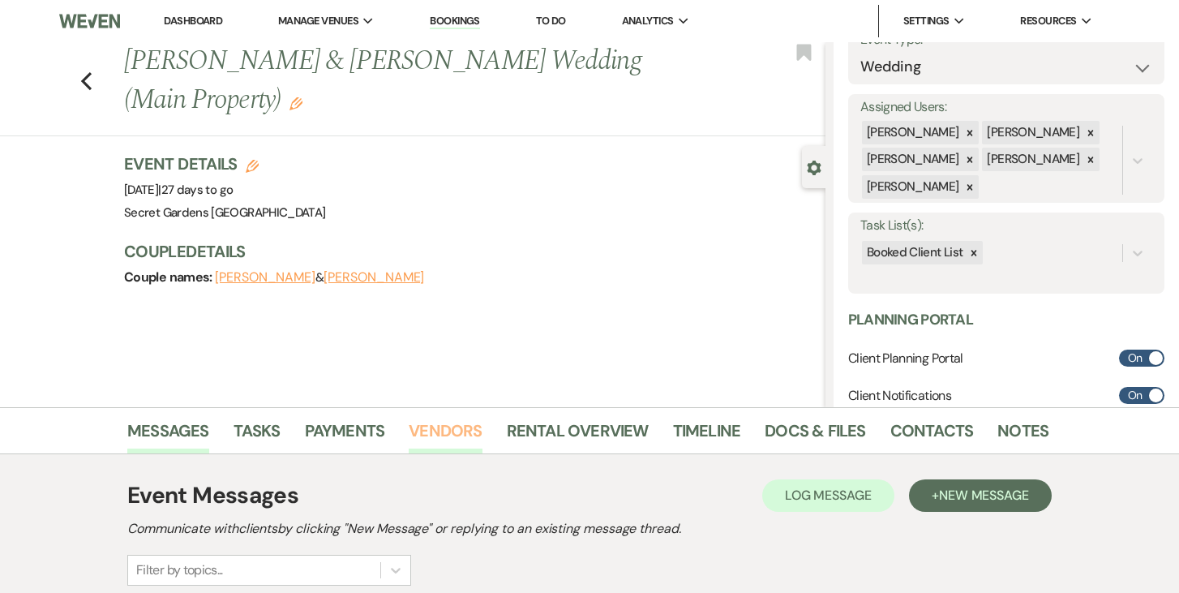
click at [430, 426] on link "Vendors" at bounding box center [445, 436] width 73 height 36
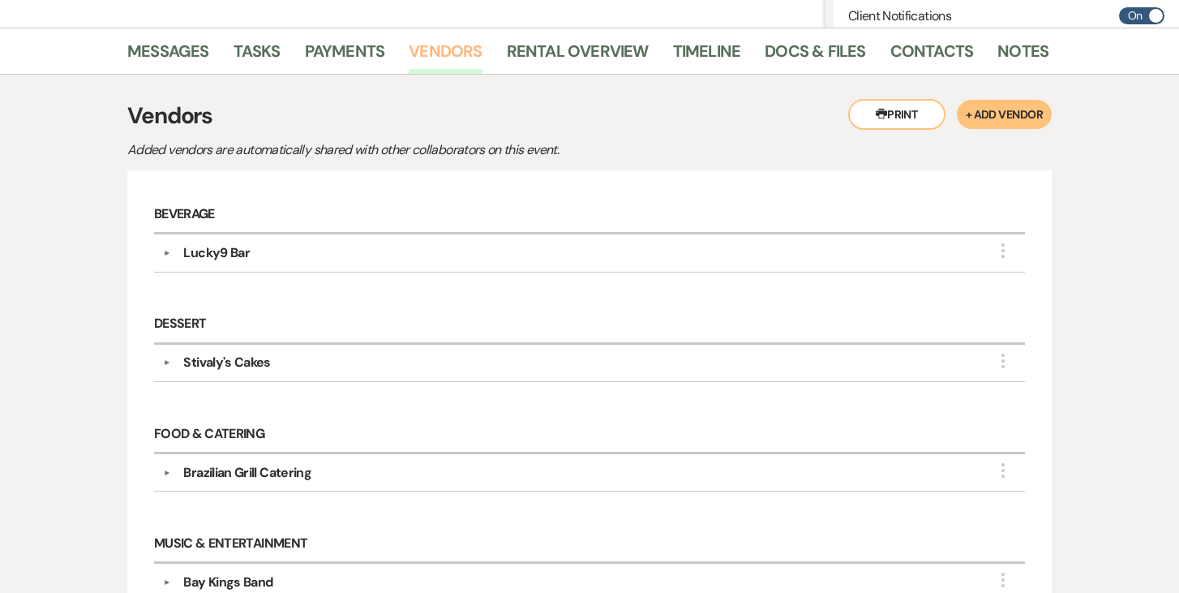
scroll to position [311, 0]
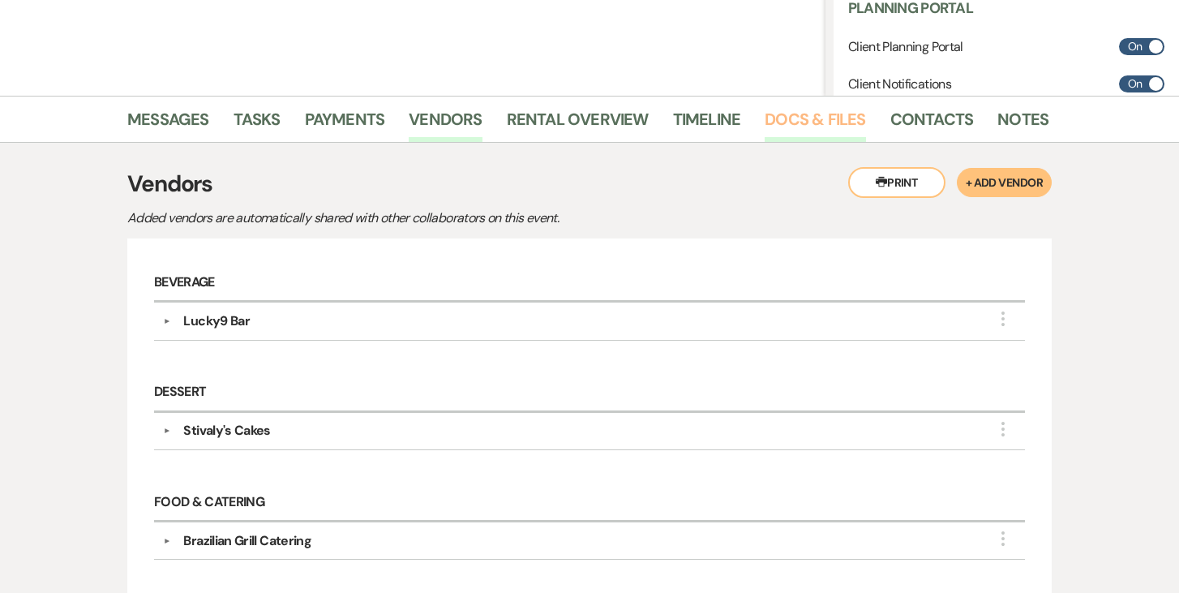
click at [782, 116] on link "Docs & Files" at bounding box center [815, 124] width 101 height 36
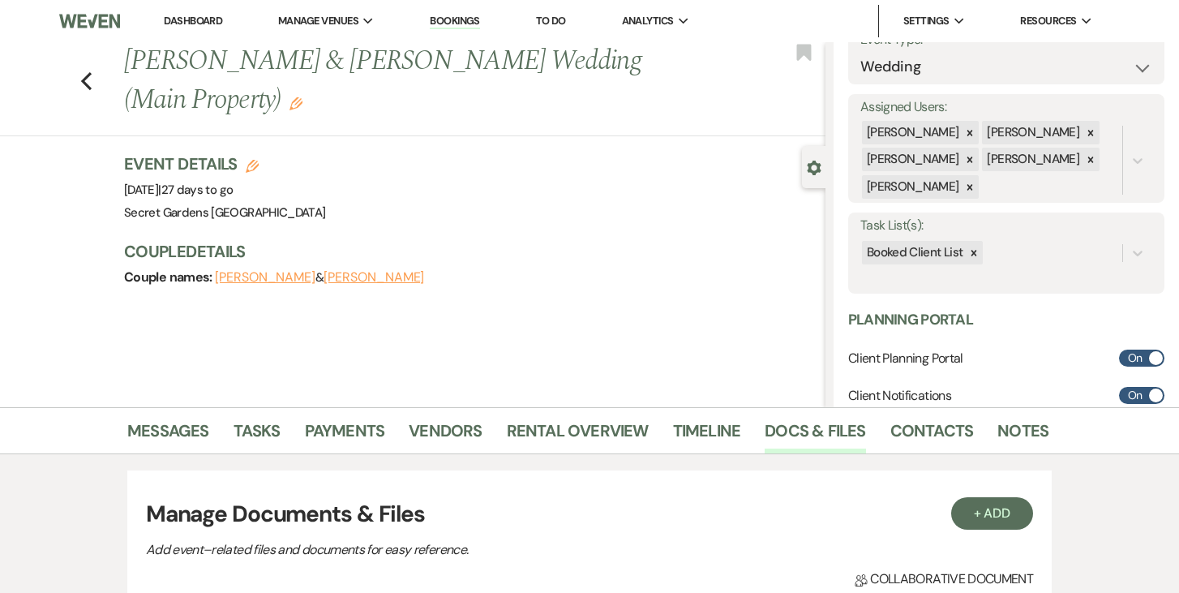
click at [202, 16] on link "Dashboard" at bounding box center [193, 21] width 58 height 14
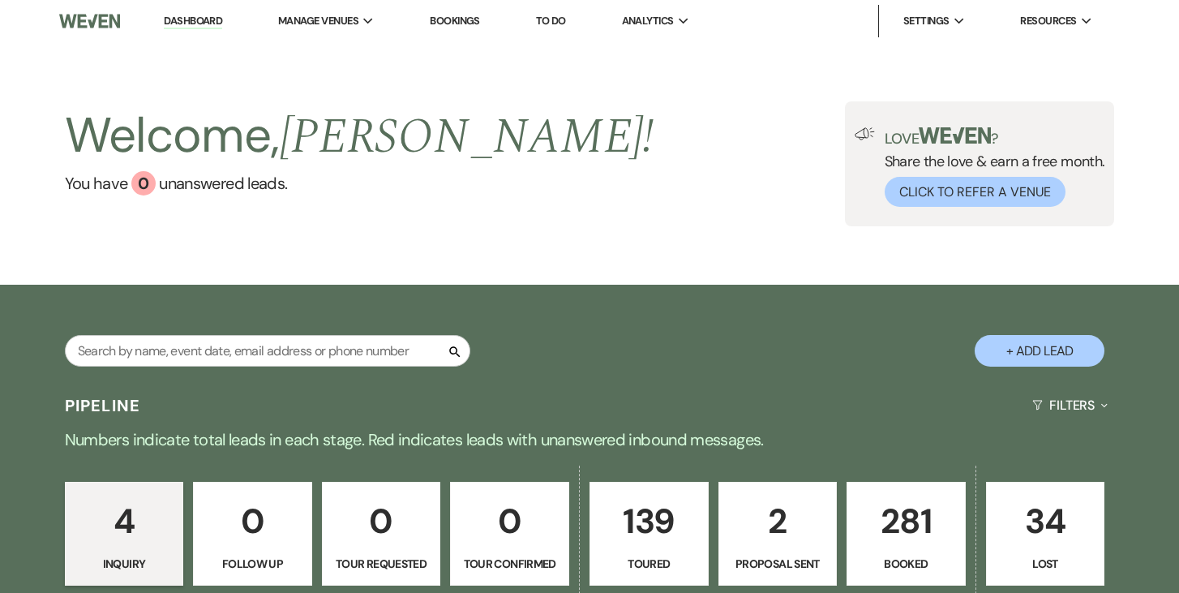
click at [891, 545] on p "281" at bounding box center [906, 521] width 98 height 54
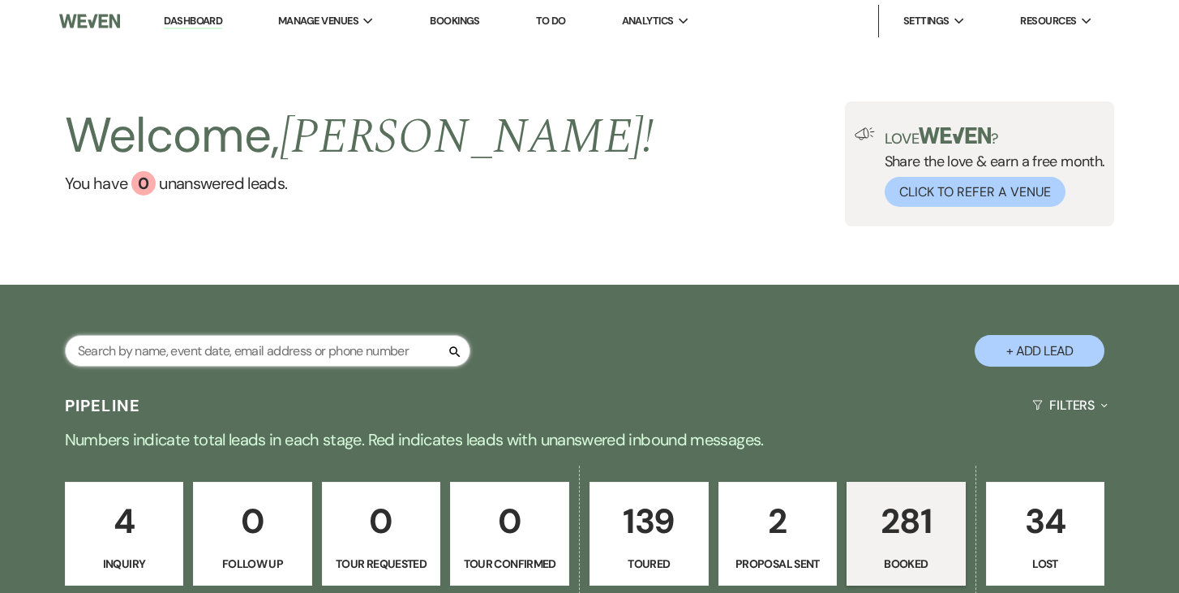
click at [409, 349] on input "text" at bounding box center [267, 351] width 405 height 32
type input "[PERSON_NAME]"
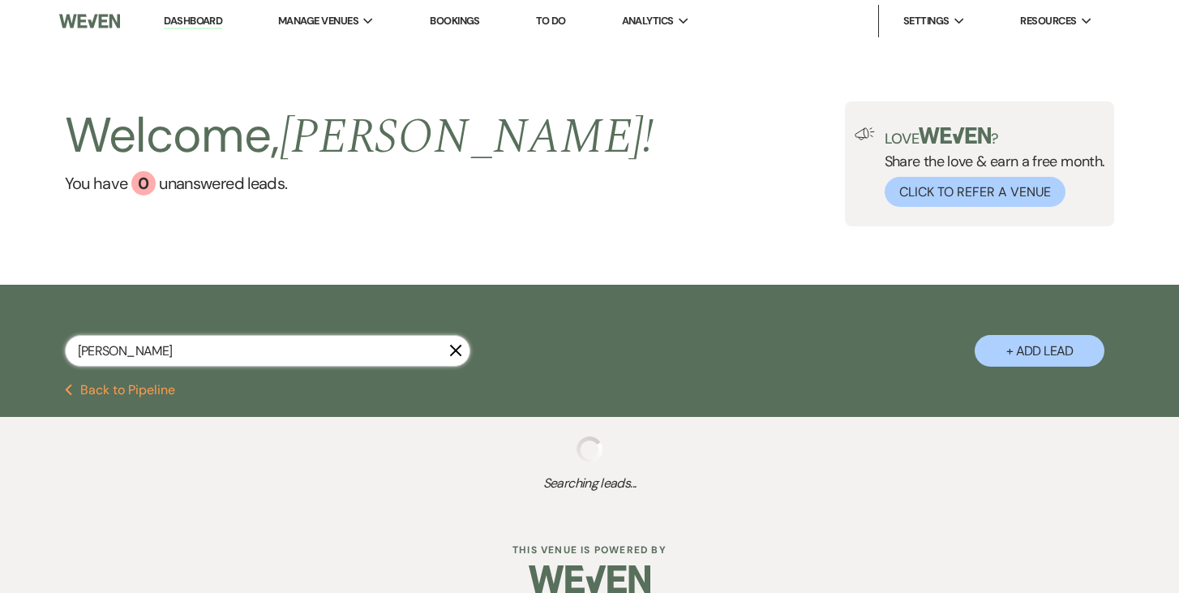
select select "8"
select select "1"
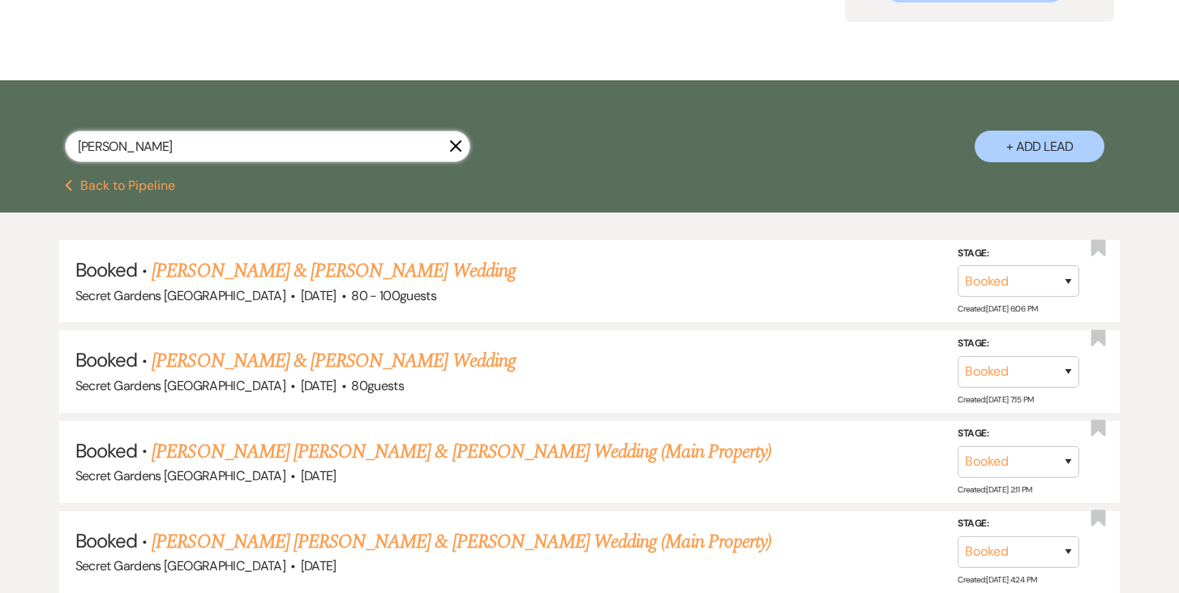
scroll to position [246, 0]
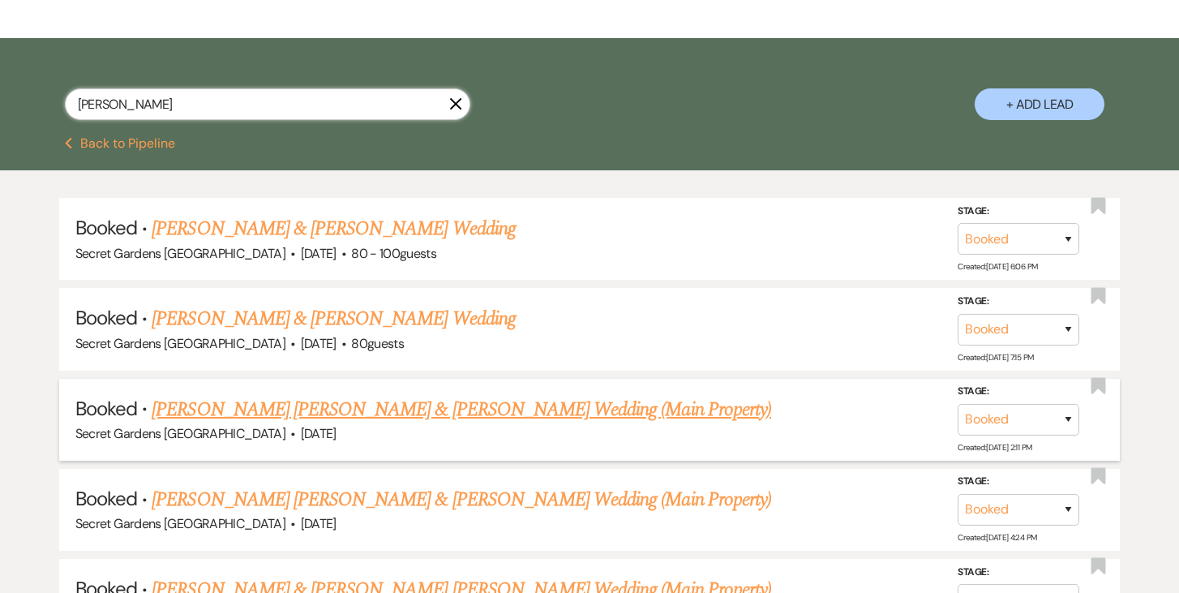
type input "[PERSON_NAME]"
click at [514, 400] on link "[PERSON_NAME] [PERSON_NAME] & [PERSON_NAME] Wedding (Main Property)" at bounding box center [461, 409] width 619 height 29
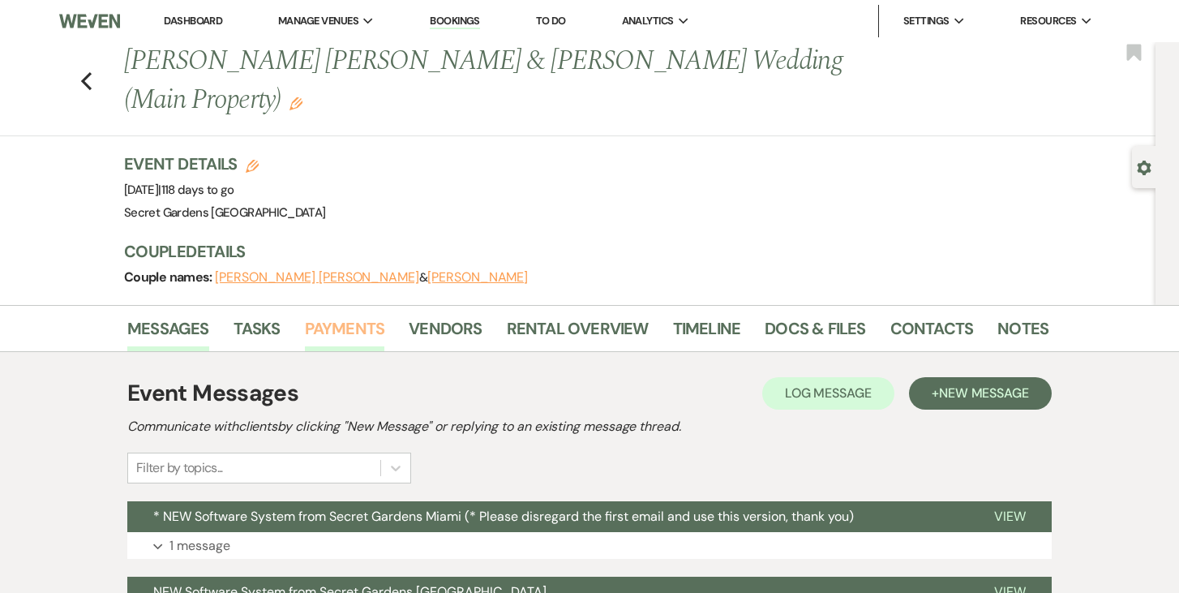
click at [311, 315] on link "Payments" at bounding box center [345, 333] width 80 height 36
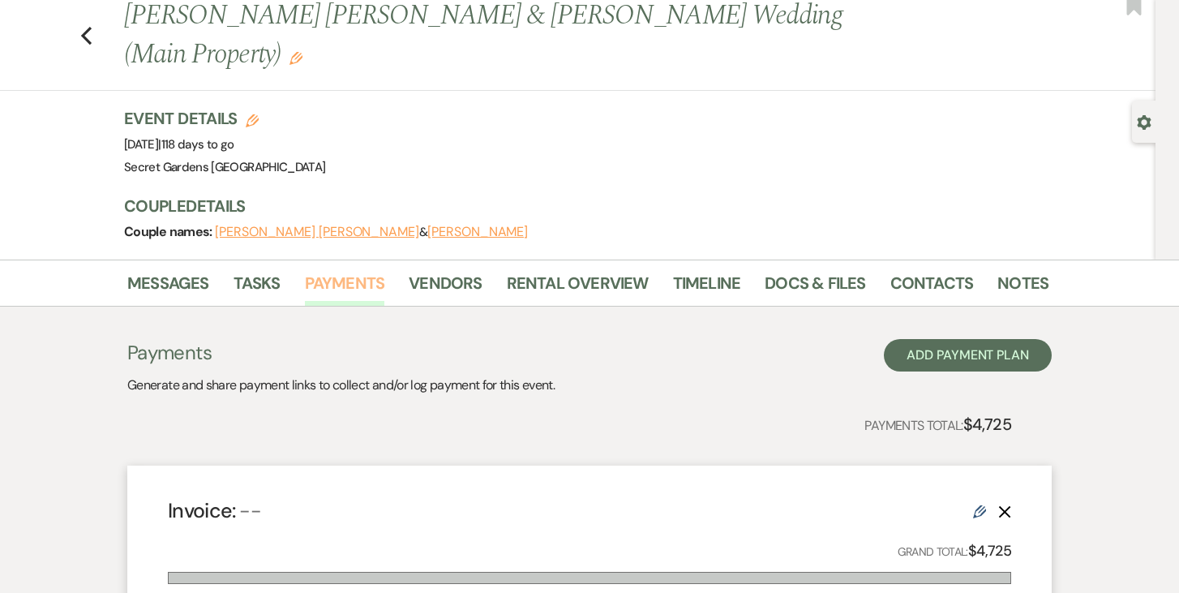
scroll to position [48, 0]
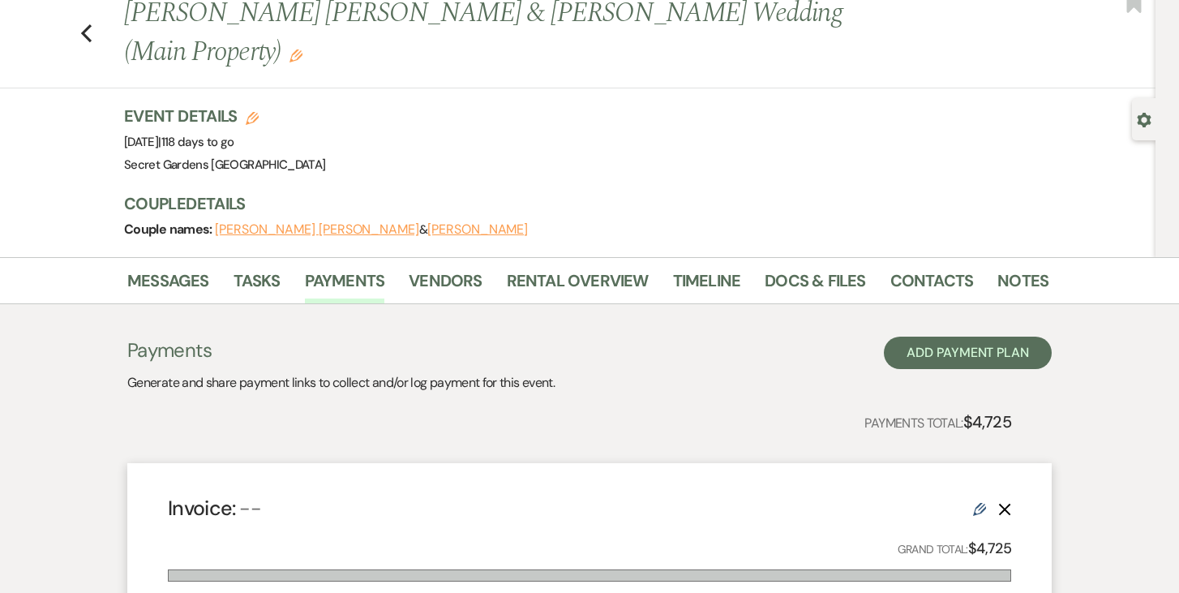
click at [1141, 111] on button "Gear Settings" at bounding box center [1144, 118] width 15 height 15
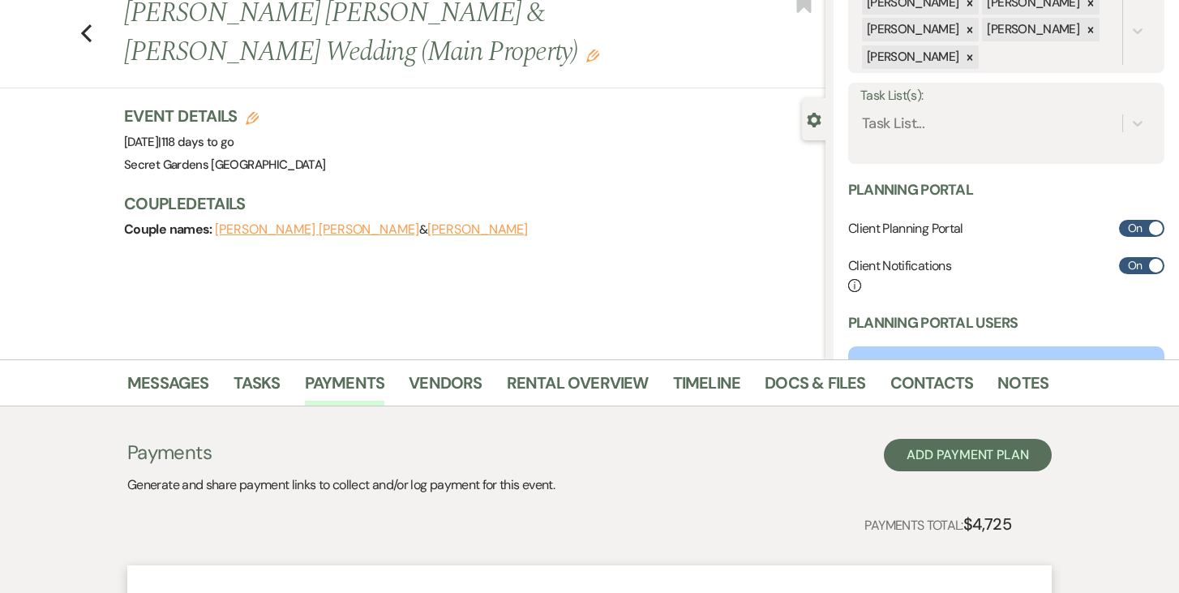
scroll to position [293, 0]
drag, startPoint x: 1137, startPoint y: 119, endPoint x: 1117, endPoint y: 131, distance: 23.2
click at [1136, 119] on icon at bounding box center [1137, 124] width 16 height 16
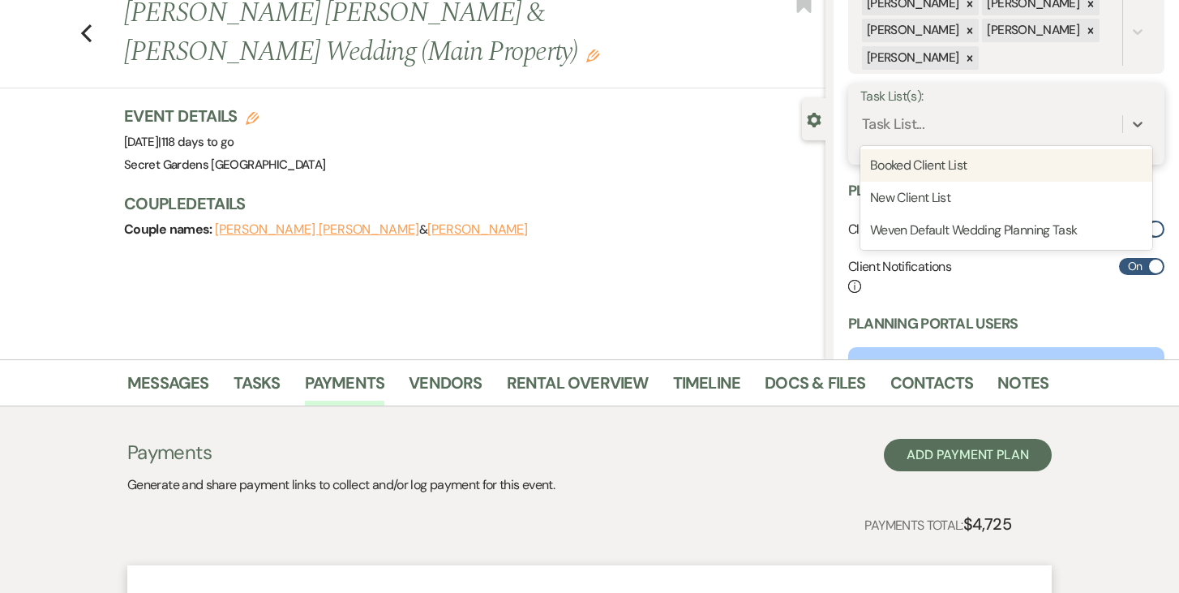
click at [1060, 159] on div "Booked Client List" at bounding box center [1006, 165] width 292 height 32
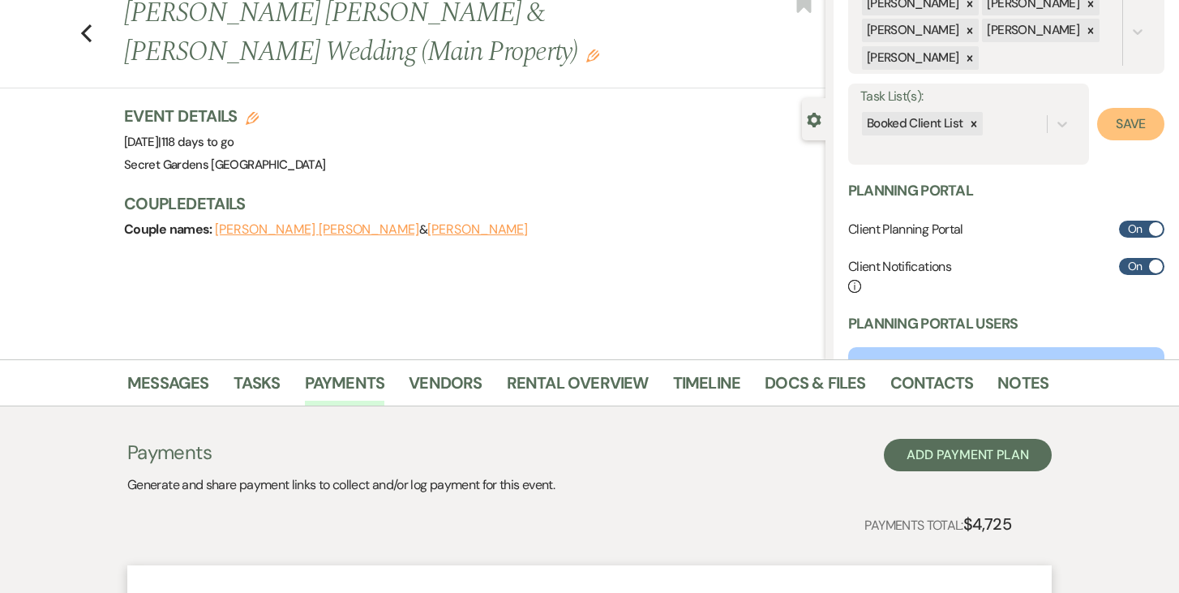
click at [1134, 132] on button "Save" at bounding box center [1130, 124] width 67 height 32
